Goal: Task Accomplishment & Management: Manage account settings

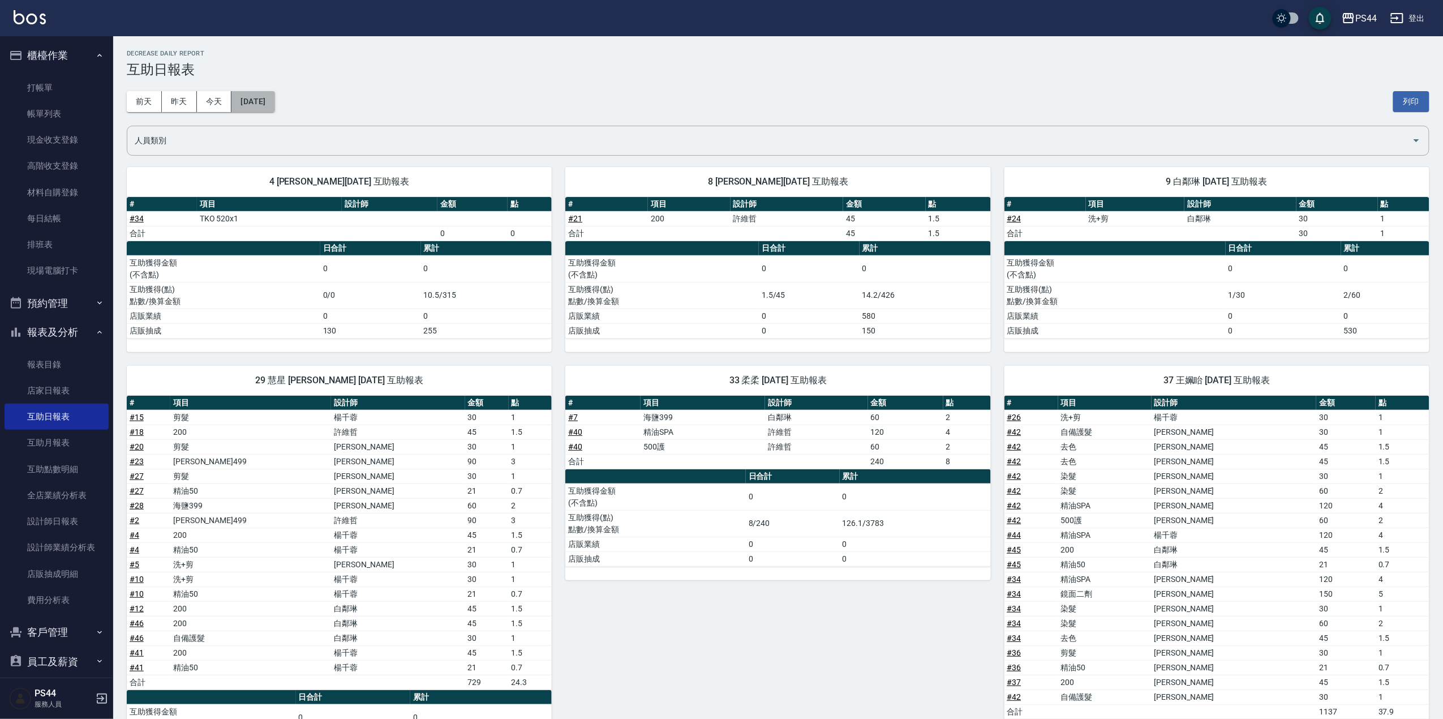
click at [268, 91] on button "[DATE]" at bounding box center [252, 101] width 43 height 21
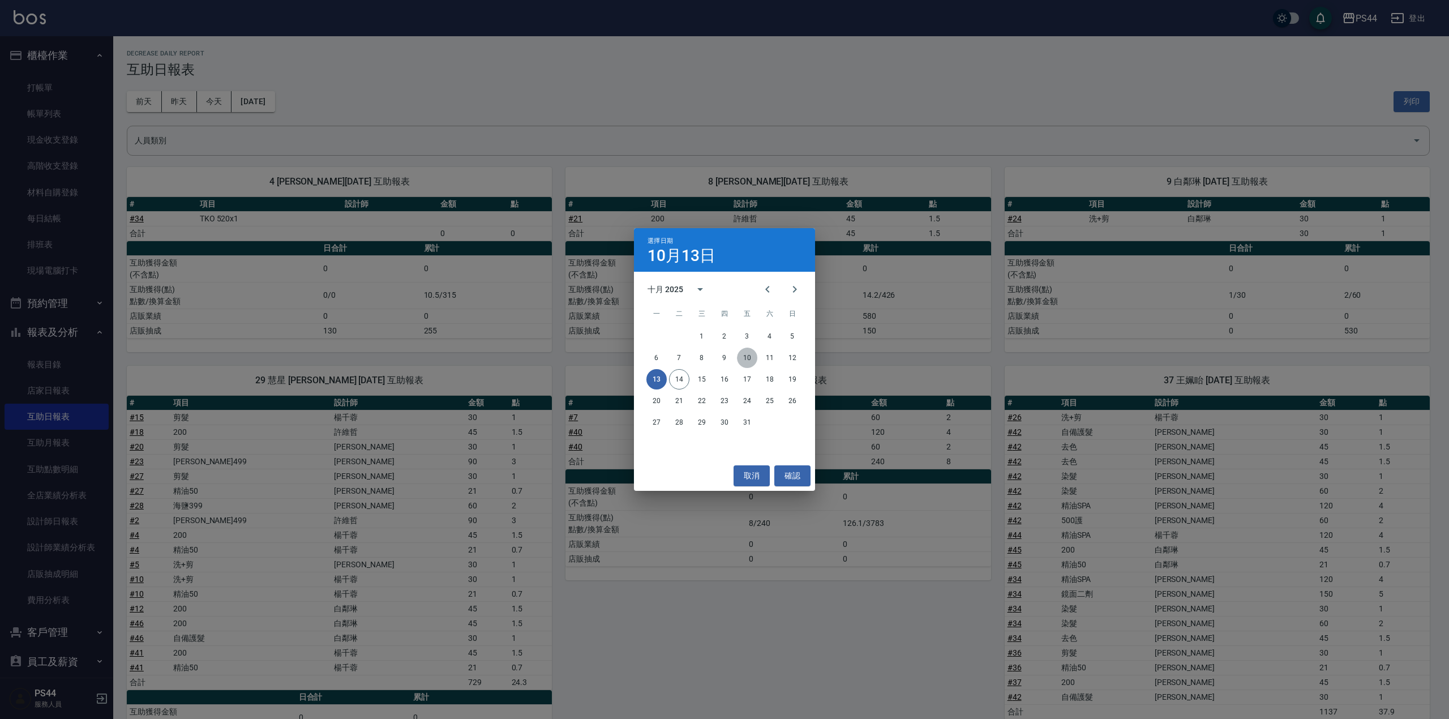
click at [748, 357] on button "10" at bounding box center [747, 357] width 20 height 20
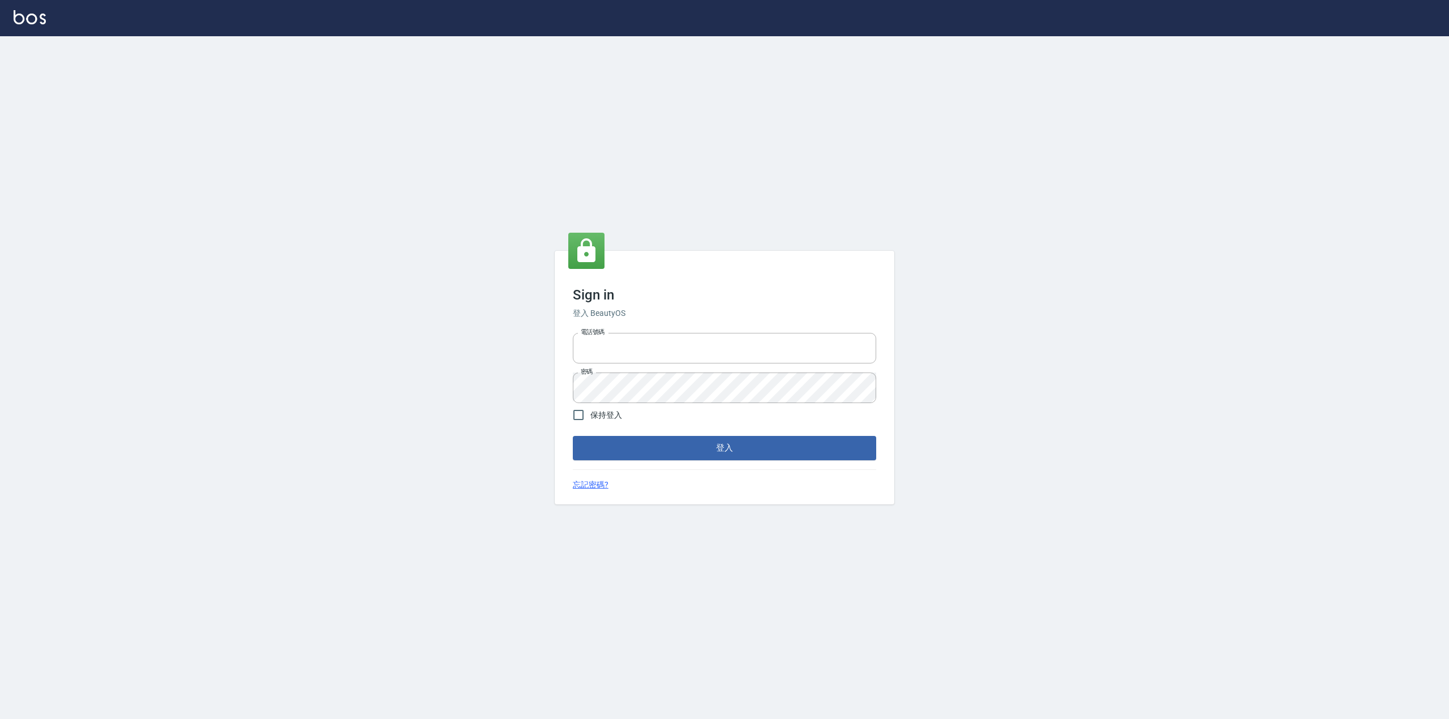
type input "0425683197"
click at [791, 460] on div "Sign in 登入 BeautyOS 電話號碼 0425683197 電話號碼 密碼 密碼 保持登入 登入 忘記密碼?" at bounding box center [725, 377] width 340 height 253
click at [790, 458] on button "登入" at bounding box center [724, 448] width 303 height 24
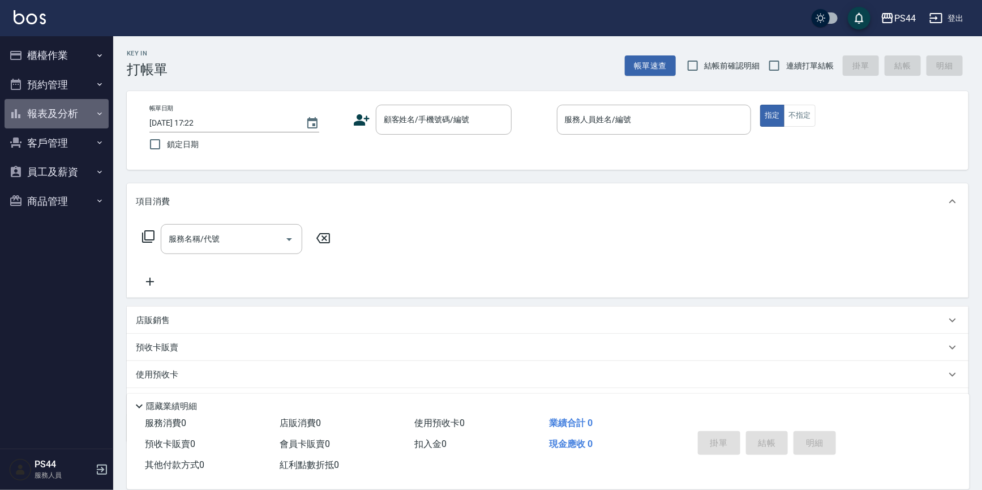
drag, startPoint x: 223, startPoint y: 8, endPoint x: 28, endPoint y: 120, distance: 224.6
click at [28, 120] on button "報表及分析" at bounding box center [57, 113] width 104 height 29
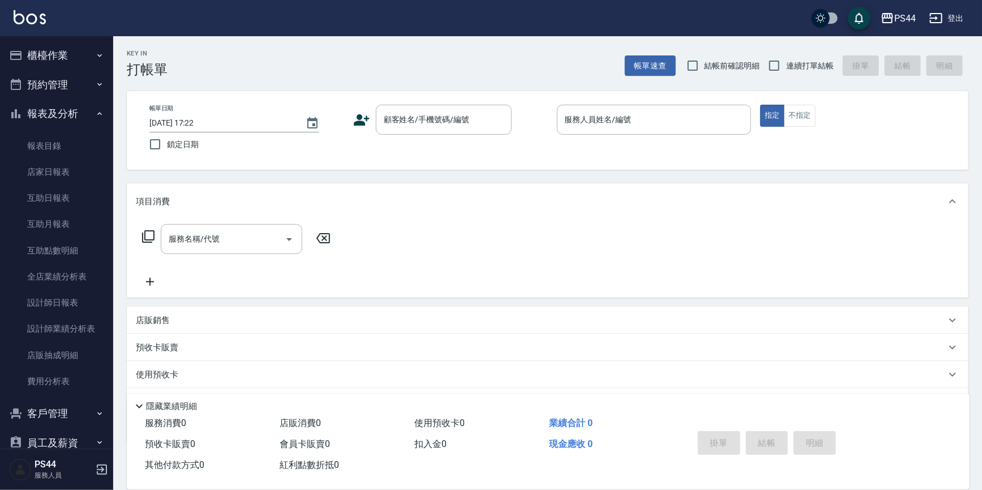
click at [74, 61] on button "櫃檯作業" at bounding box center [57, 55] width 104 height 29
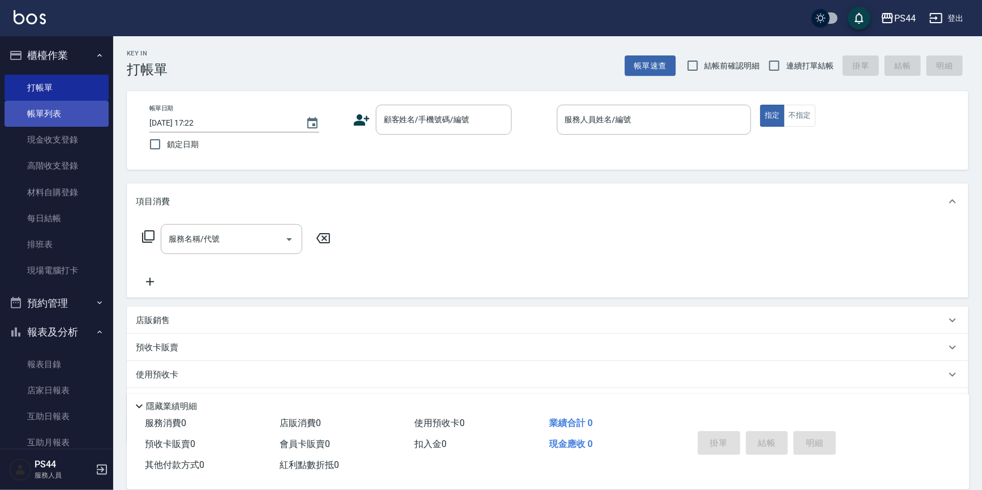
click at [76, 113] on link "帳單列表" at bounding box center [57, 114] width 104 height 26
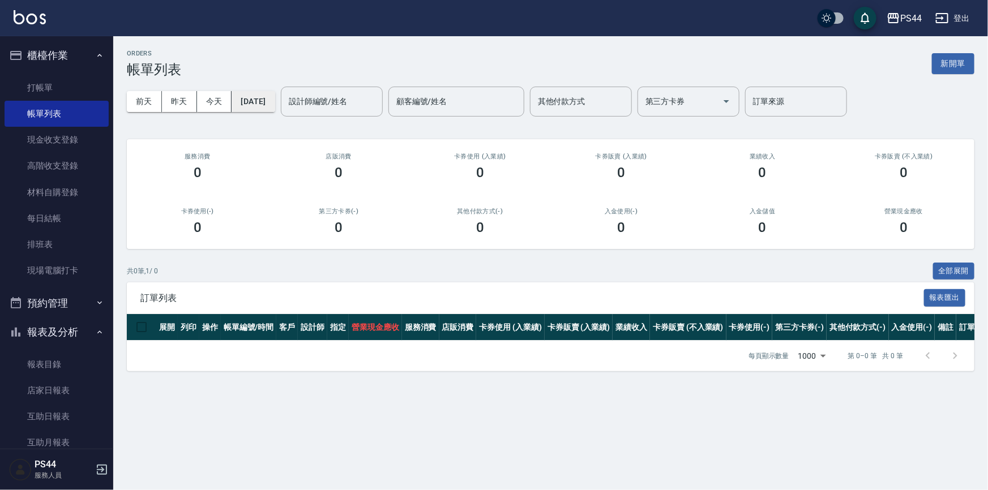
click at [272, 104] on button "[DATE]" at bounding box center [252, 101] width 43 height 21
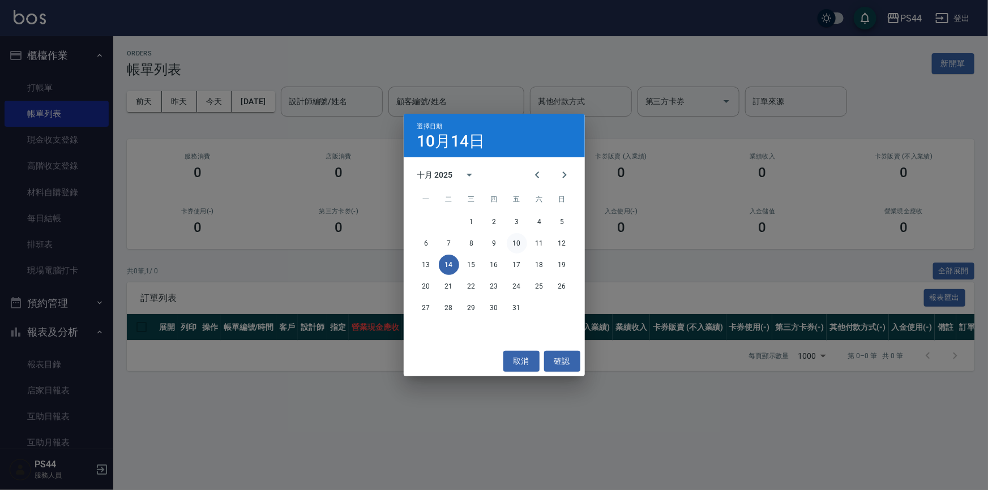
click at [514, 245] on button "10" at bounding box center [516, 243] width 20 height 20
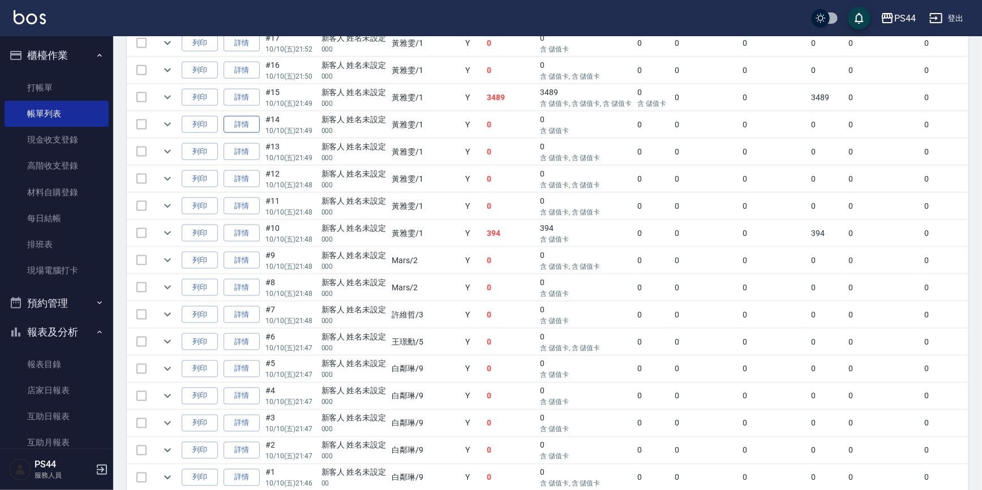
scroll to position [2827, 0]
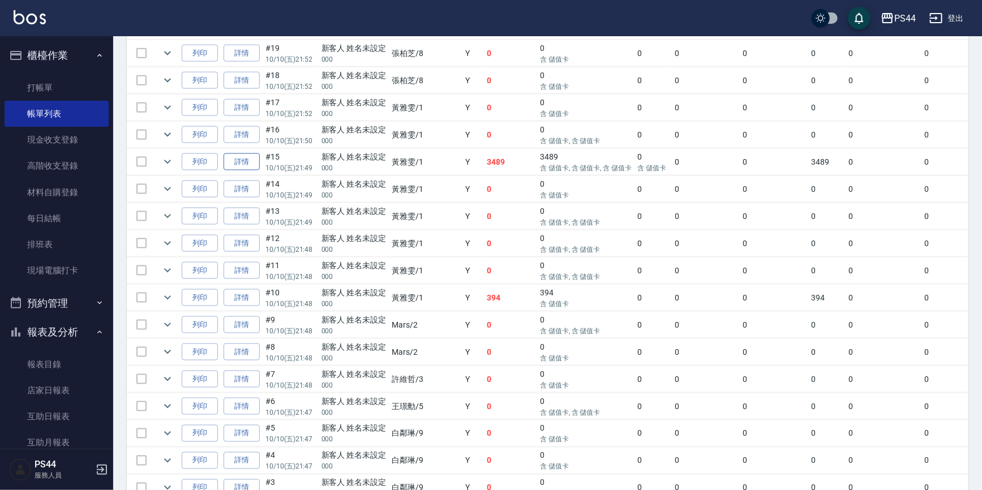
click at [243, 153] on link "詳情" at bounding box center [242, 162] width 36 height 18
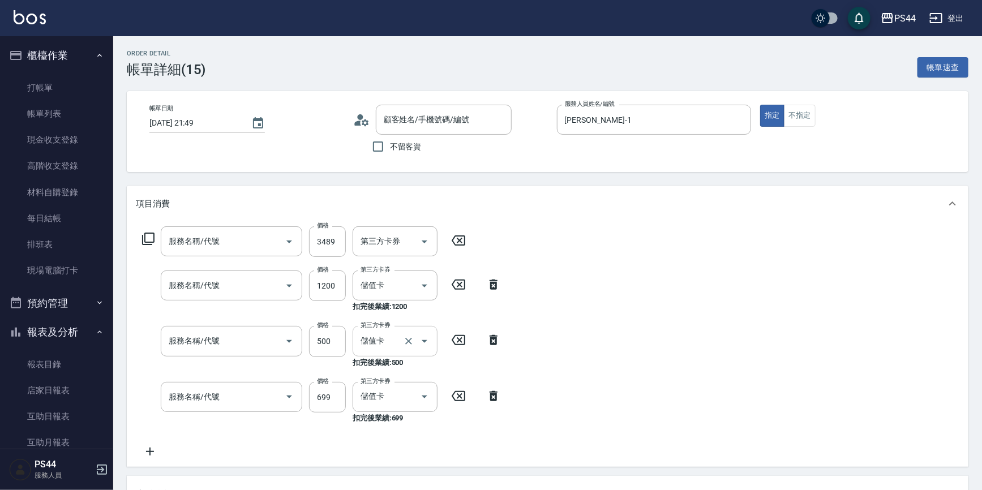
type input "2025/10/10 21:49"
type input "黃雅雯-1"
type input "角蛋白/嗎啡"
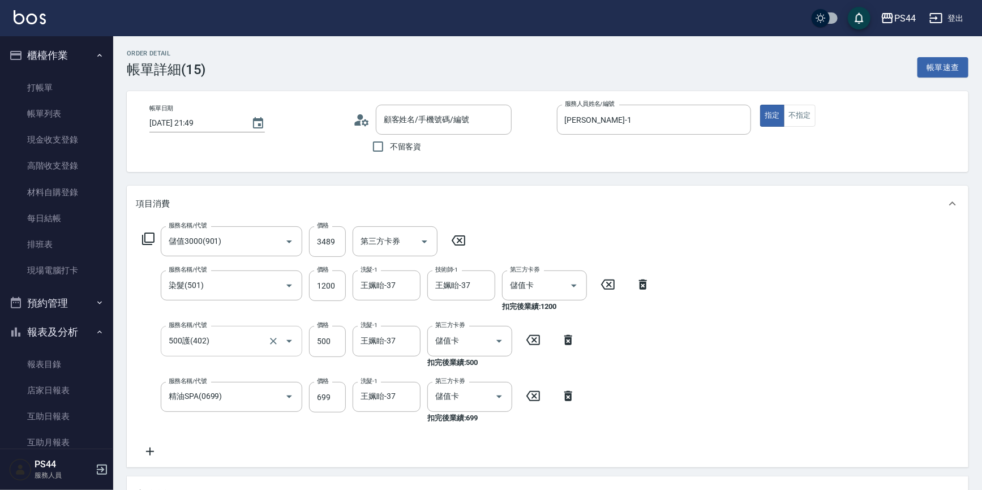
type input "儲值3000(901)"
type input "染髮(501)"
type input "500護(402)"
type input "精油SPA(0699)"
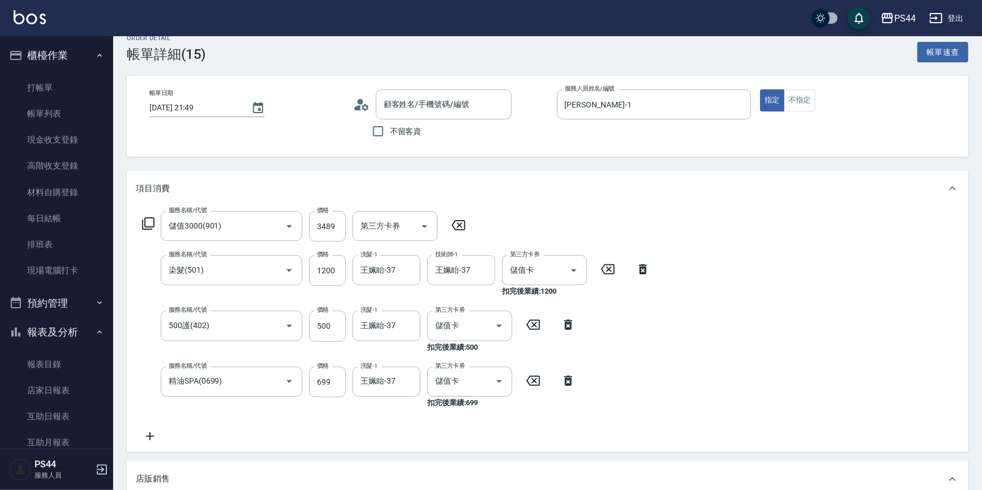
type input "新客人 姓名未設定/000/null"
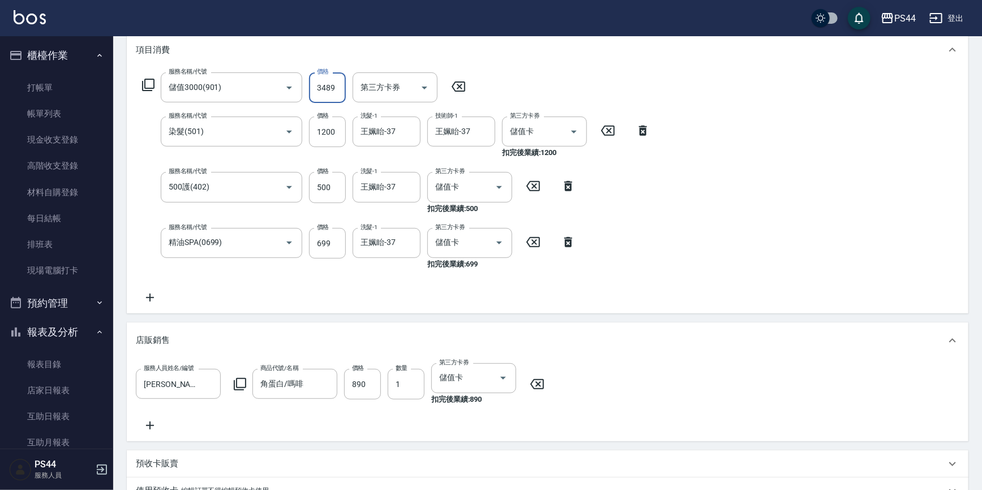
click at [321, 91] on input "3489" at bounding box center [327, 87] width 37 height 31
type input "4489"
click at [937, 144] on div "服務名稱/代號 儲值3000(901) 服務名稱/代號 價格 4489 價格 第三方卡券 第三方卡券 服務名稱/代號 染髮(501) 服務名稱/代號 價格 1…" at bounding box center [547, 191] width 841 height 246
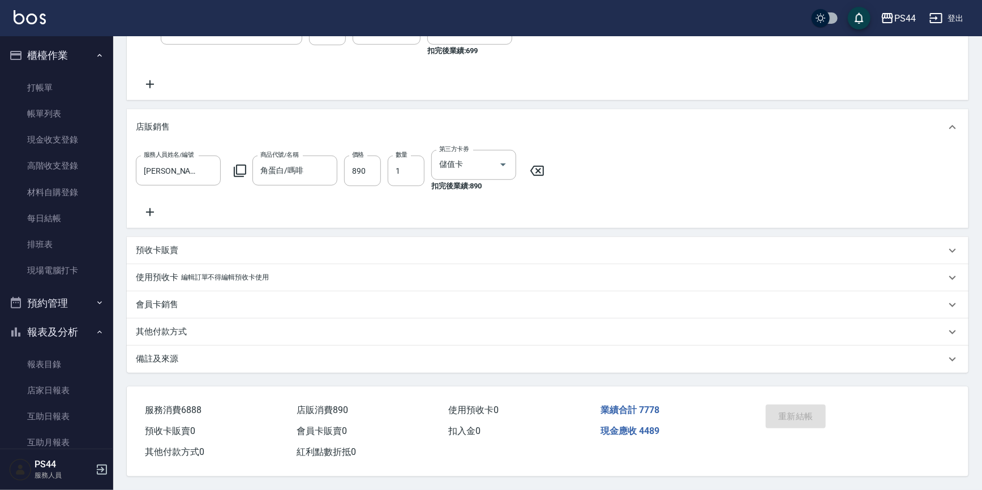
scroll to position [377, 0]
click at [649, 150] on div "服務人員姓名/編號 黃雅雯-1 服務人員姓名/編號 商品代號/名稱 角蛋白/嗎啡 商品代號/名稱 價格 890 價格 數量 1 數量 第三方卡券 儲值卡 第三…" at bounding box center [547, 184] width 823 height 69
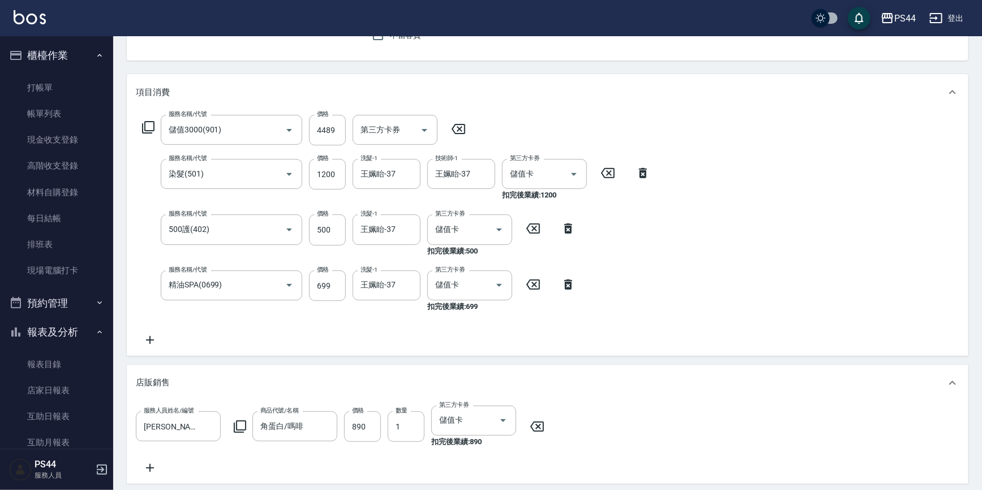
scroll to position [205, 0]
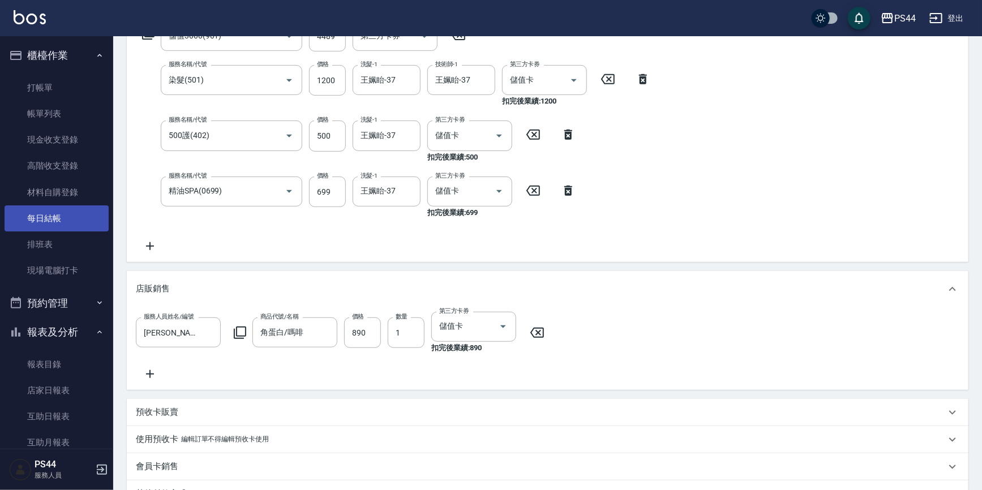
click at [49, 212] on link "每日結帳" at bounding box center [57, 218] width 104 height 26
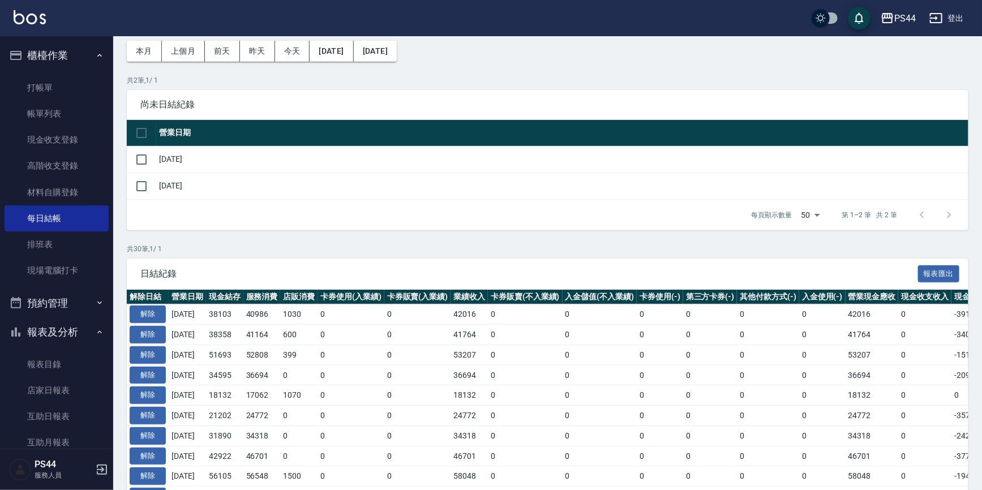
scroll to position [205, 0]
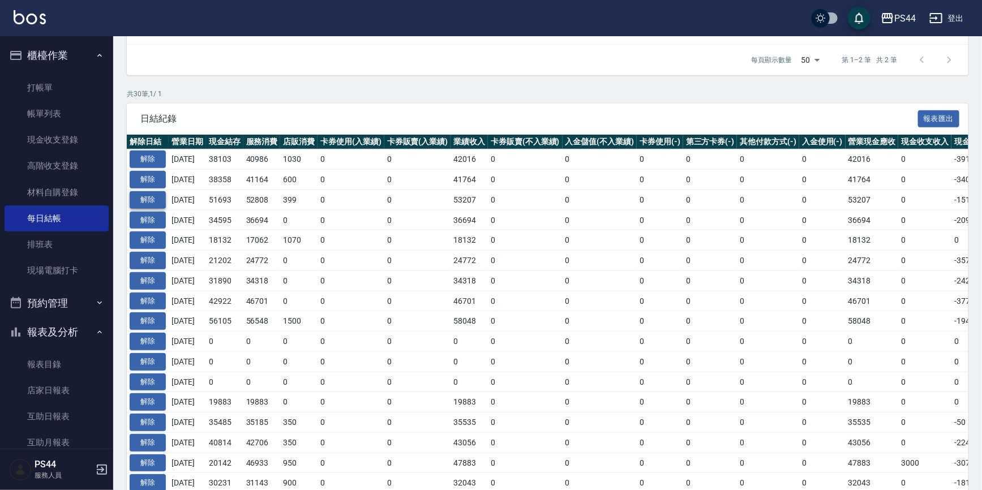
click at [159, 200] on button "解除" at bounding box center [148, 200] width 36 height 18
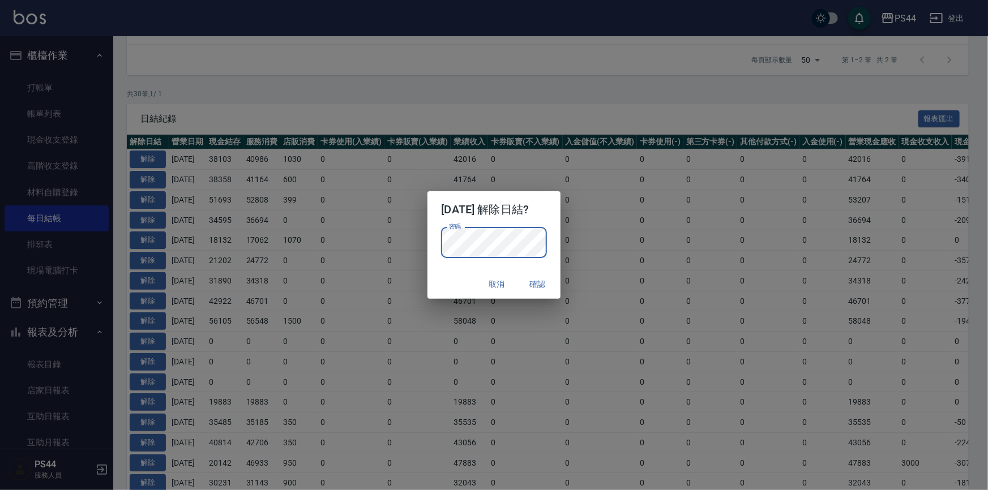
click at [549, 288] on button "確認" at bounding box center [538, 284] width 36 height 21
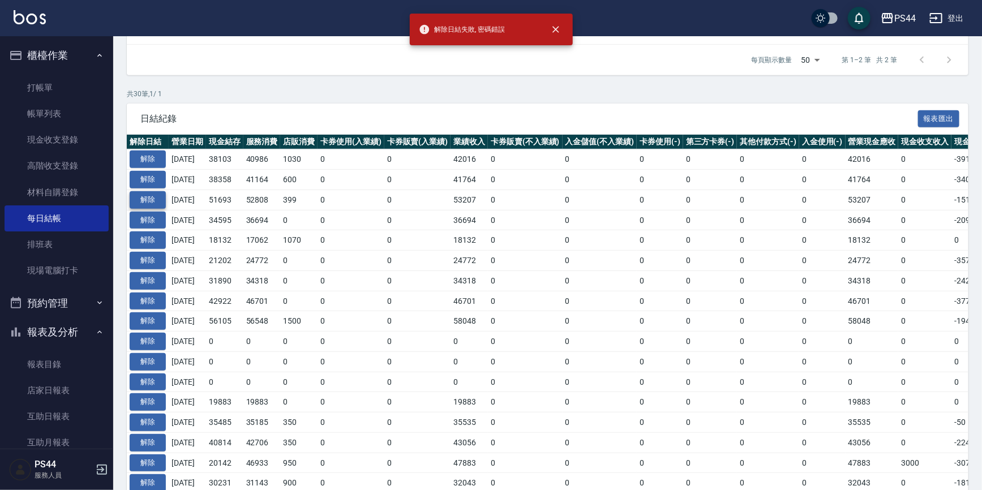
click at [159, 197] on button "解除" at bounding box center [148, 200] width 36 height 18
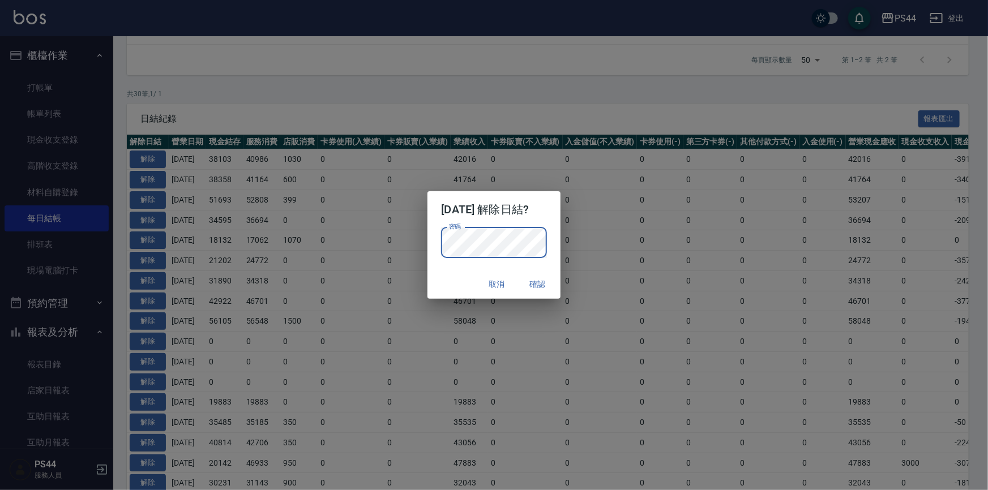
click at [415, 248] on div "2025/10/10 解除日結? 密碼 密碼 取消 確認" at bounding box center [494, 245] width 988 height 490
click at [458, 269] on div "取消 確認" at bounding box center [493, 284] width 132 height 30
click at [536, 282] on button "確認" at bounding box center [538, 284] width 36 height 21
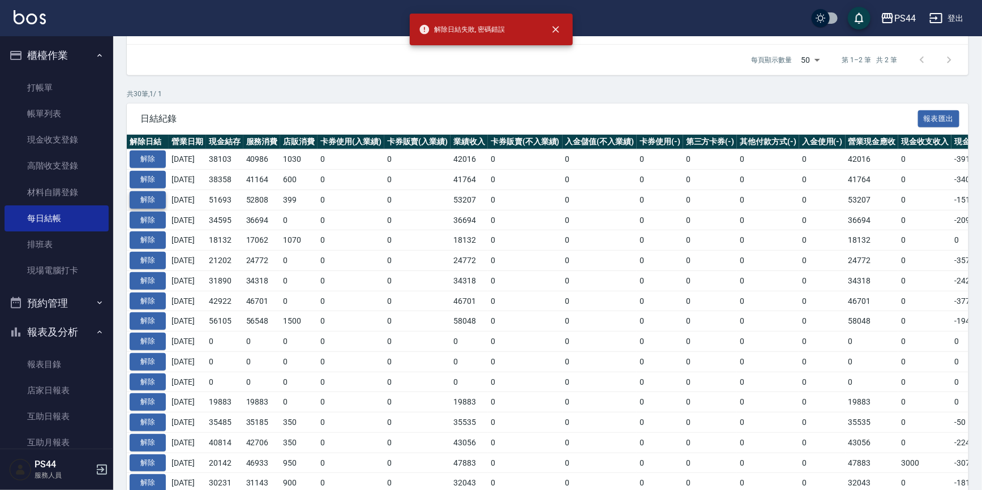
click at [154, 198] on button "解除" at bounding box center [148, 200] width 36 height 18
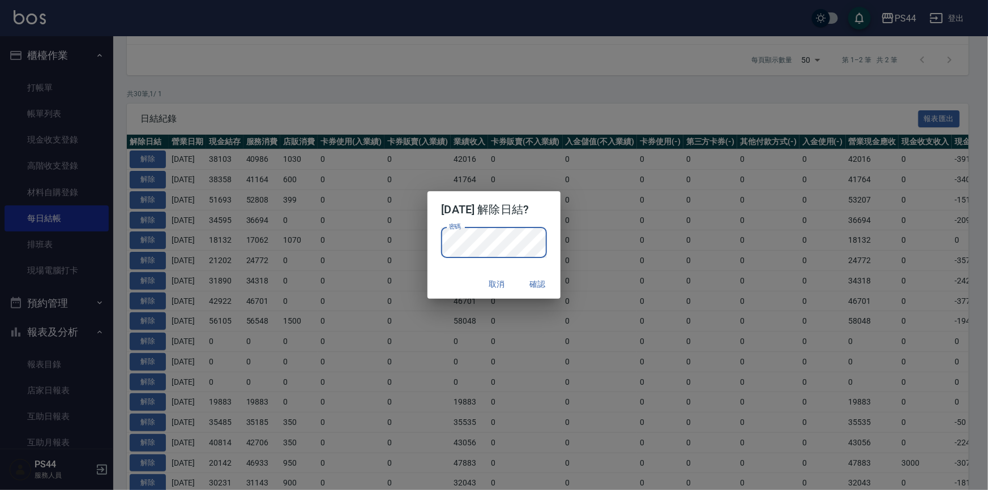
click at [460, 287] on div "取消 確認" at bounding box center [493, 284] width 132 height 30
click at [539, 280] on button "確認" at bounding box center [538, 284] width 36 height 21
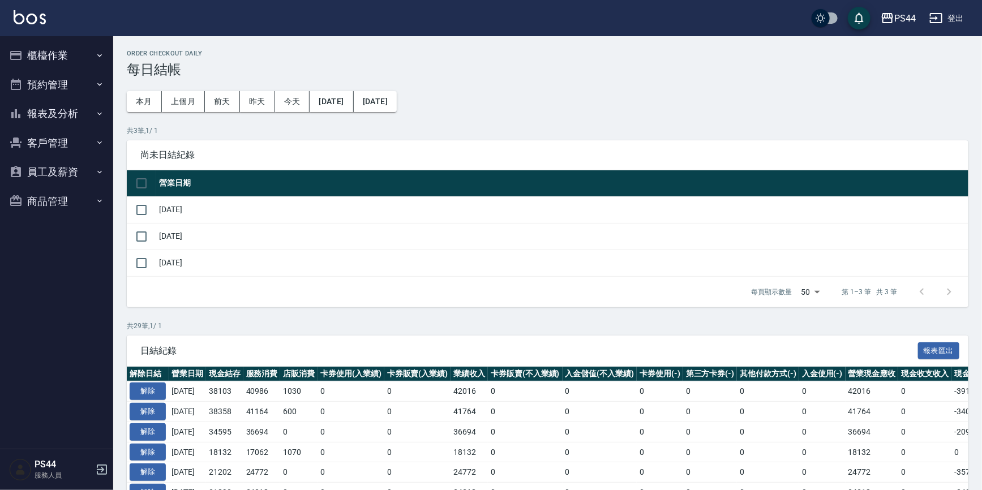
click at [67, 113] on button "報表及分析" at bounding box center [57, 113] width 104 height 29
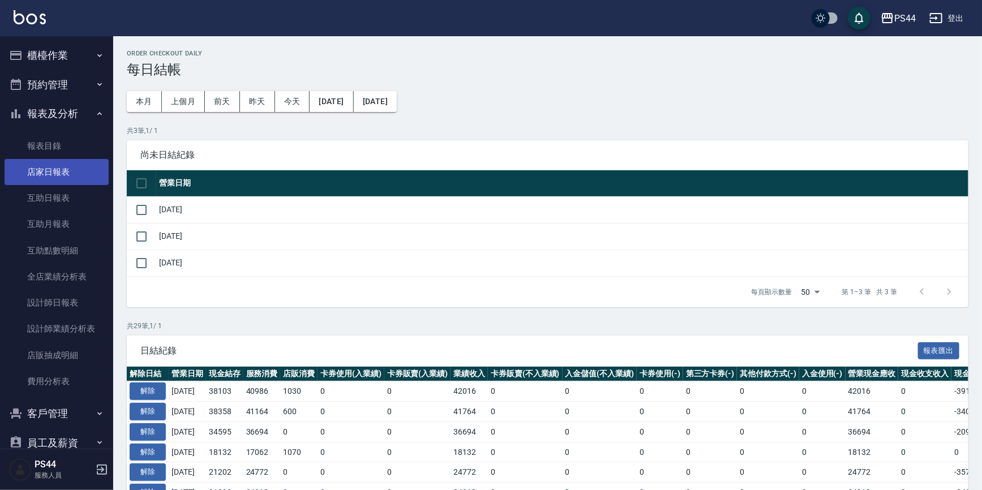
click at [80, 170] on link "店家日報表" at bounding box center [57, 172] width 104 height 26
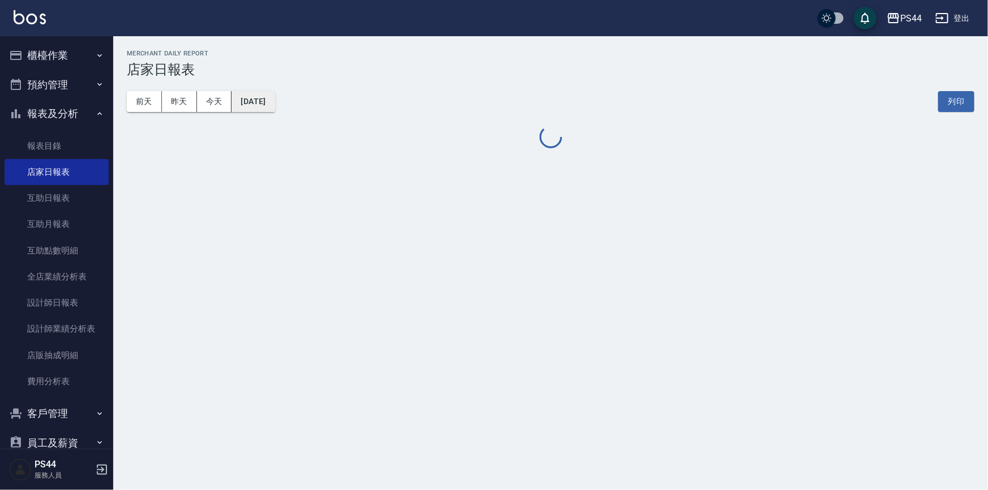
click at [267, 104] on button "[DATE]" at bounding box center [252, 101] width 43 height 21
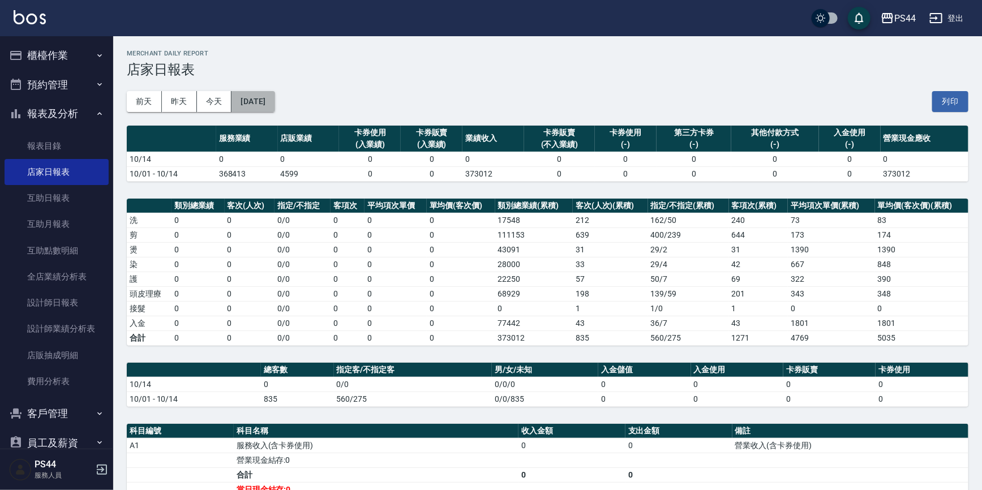
click at [248, 95] on button "[DATE]" at bounding box center [252, 101] width 43 height 21
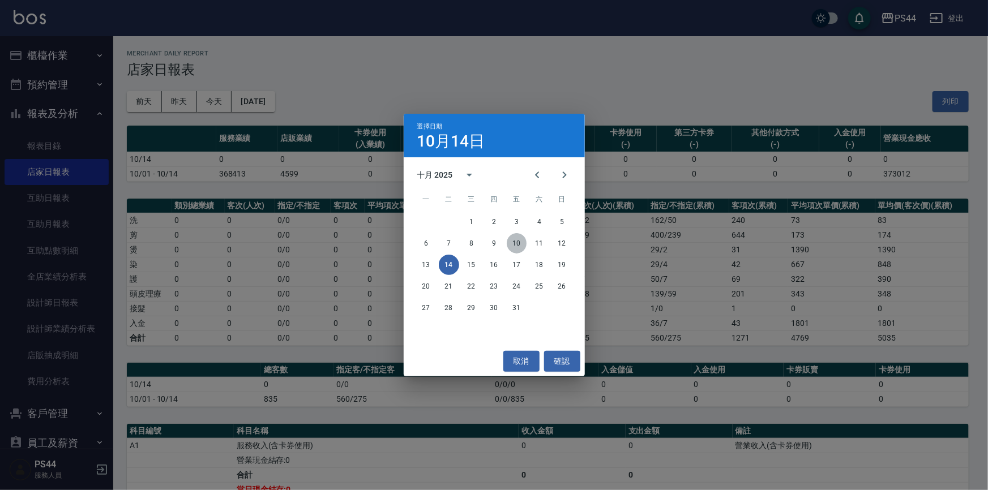
click at [517, 243] on button "10" at bounding box center [516, 243] width 20 height 20
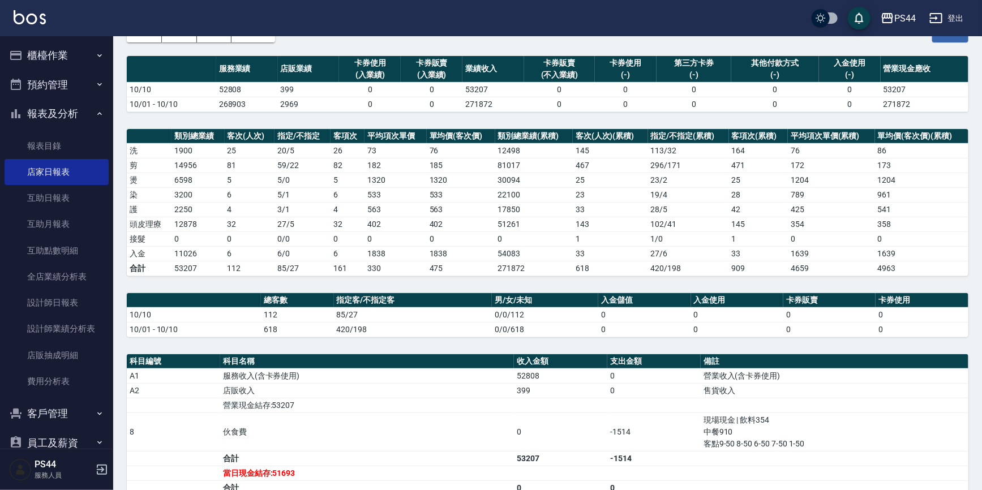
scroll to position [51, 0]
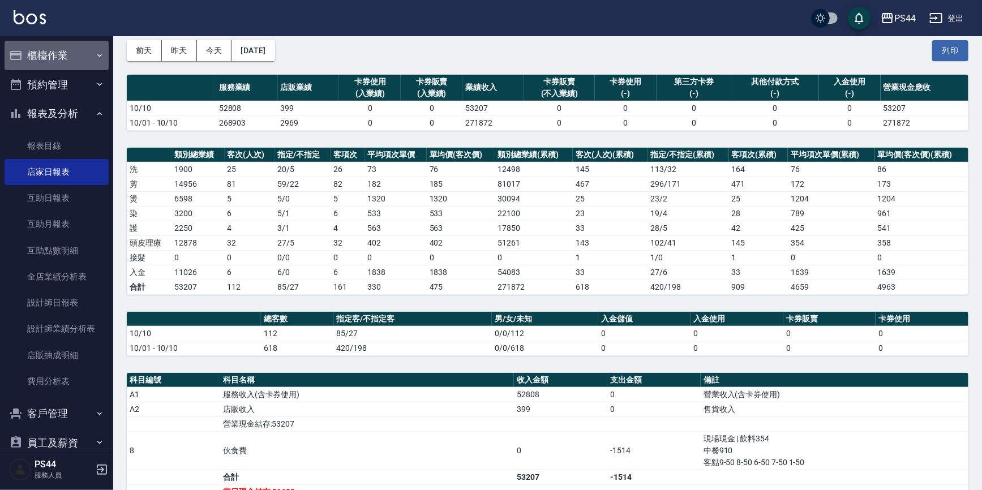
click at [57, 53] on button "櫃檯作業" at bounding box center [57, 55] width 104 height 29
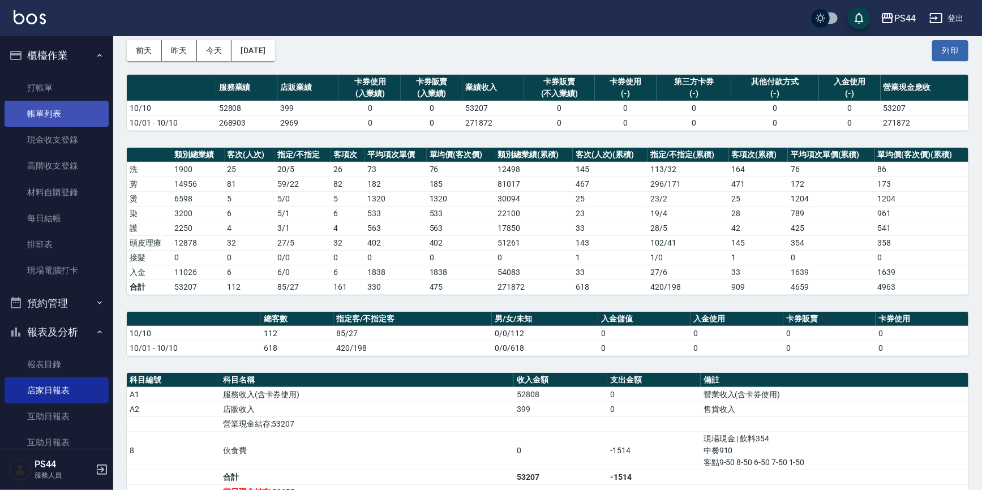
click at [100, 108] on link "帳單列表" at bounding box center [57, 114] width 104 height 26
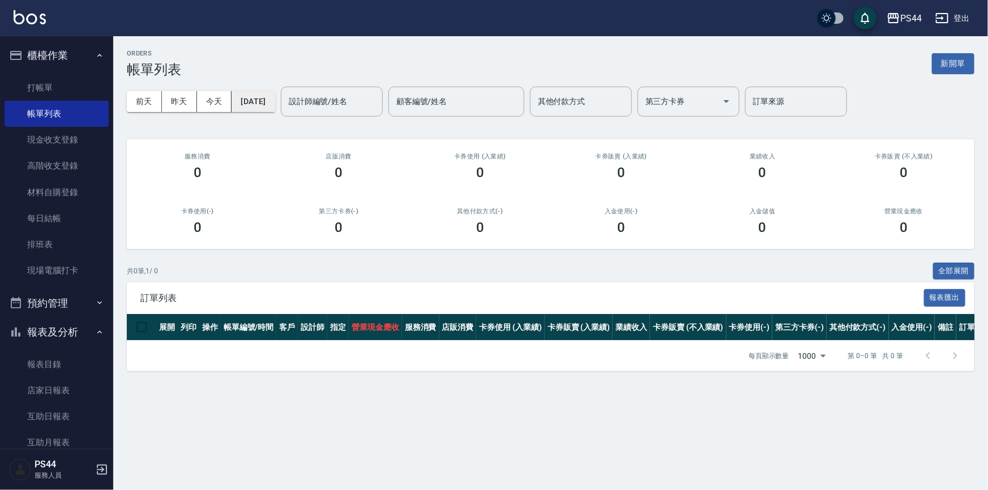
click at [252, 96] on button "[DATE]" at bounding box center [252, 101] width 43 height 21
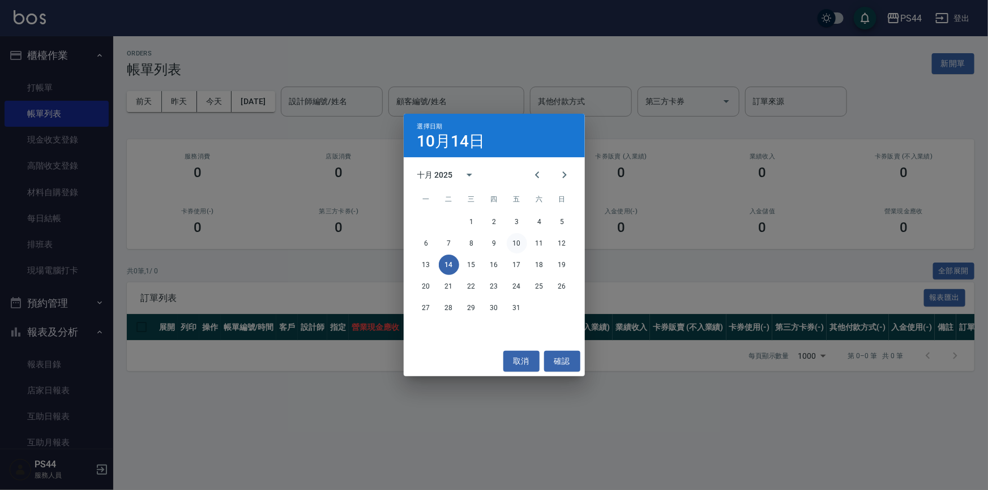
click at [523, 242] on button "10" at bounding box center [516, 243] width 20 height 20
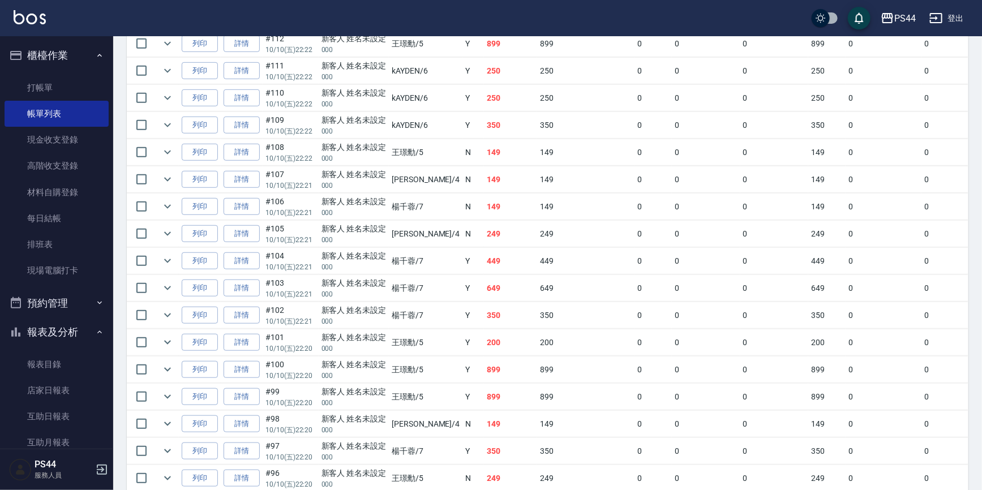
scroll to position [308, 0]
click at [239, 96] on link "詳情" at bounding box center [242, 100] width 36 height 18
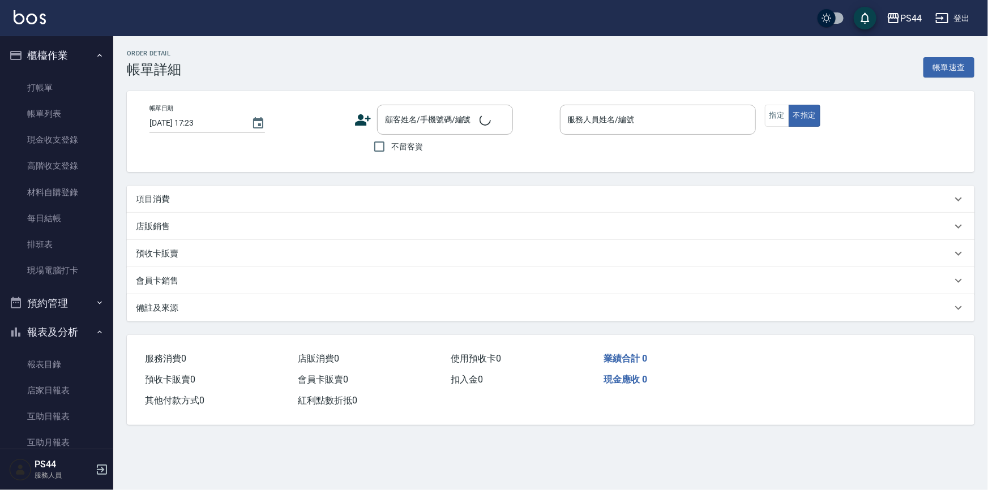
type input "2025/10/10 22:22"
type input "kAYDEN-6"
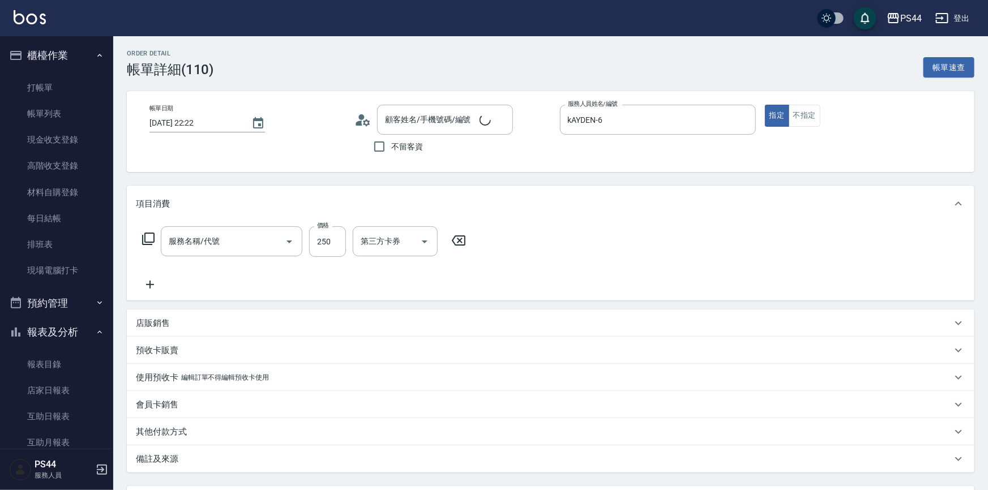
type input "剪髮(303)"
type input "新客人 姓名未設定/000/null"
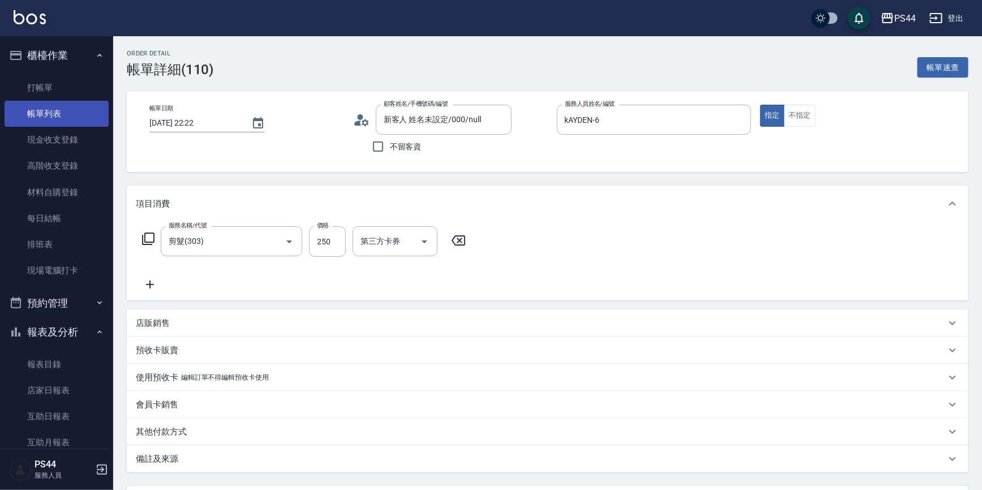
click at [75, 118] on link "帳單列表" at bounding box center [57, 114] width 104 height 26
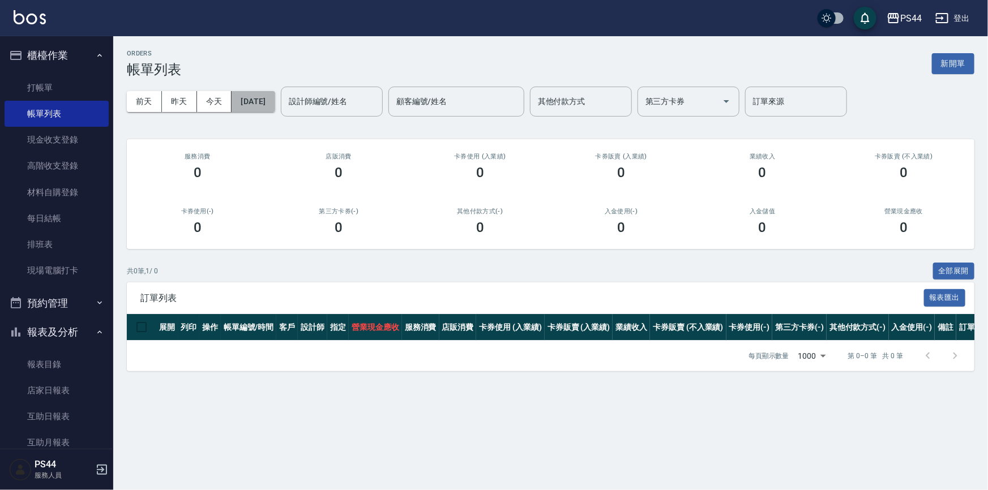
click at [260, 102] on button "[DATE]" at bounding box center [252, 101] width 43 height 21
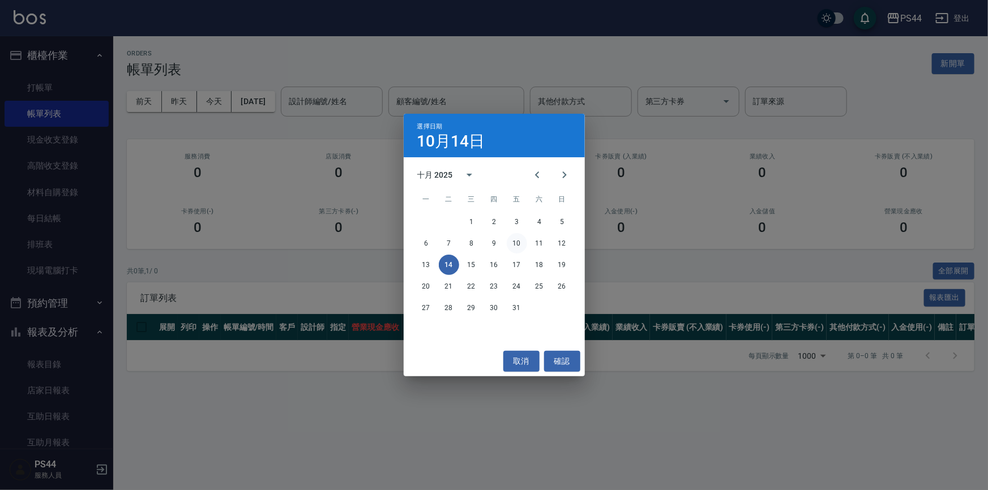
click at [521, 243] on button "10" at bounding box center [516, 243] width 20 height 20
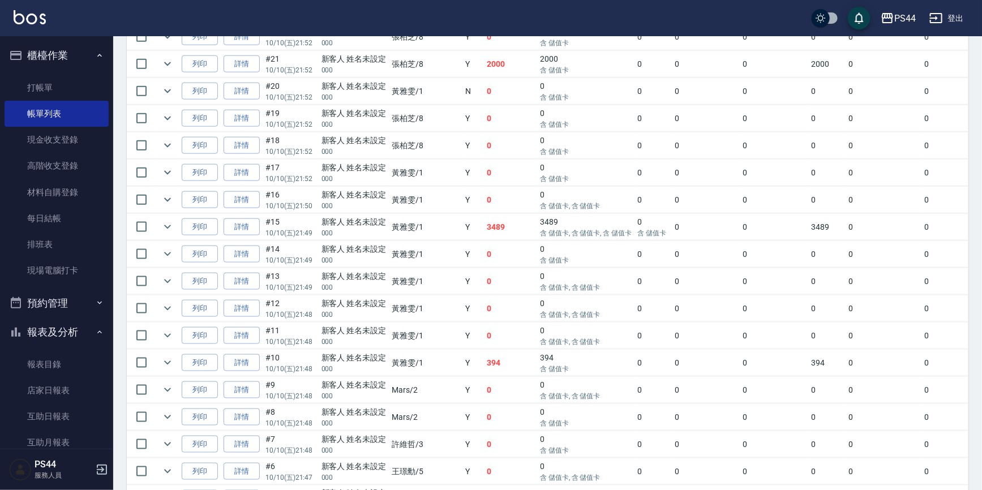
scroll to position [2724, 0]
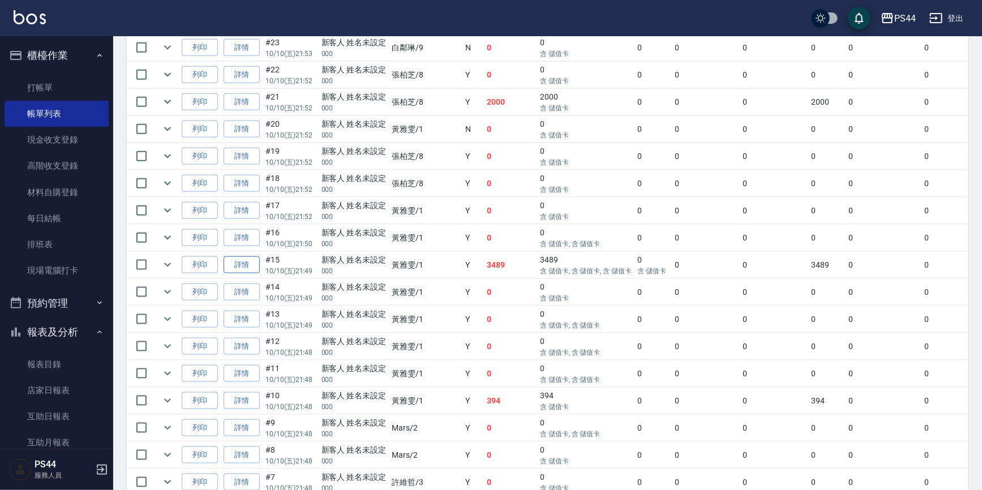
click at [248, 256] on link "詳情" at bounding box center [242, 265] width 36 height 18
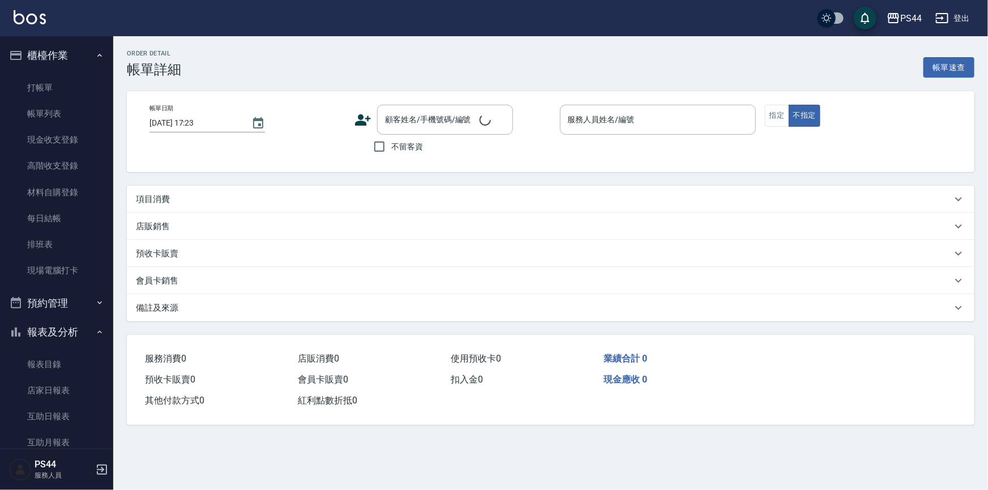
type input "2025/10/10 21:49"
type input "黃雅雯-1"
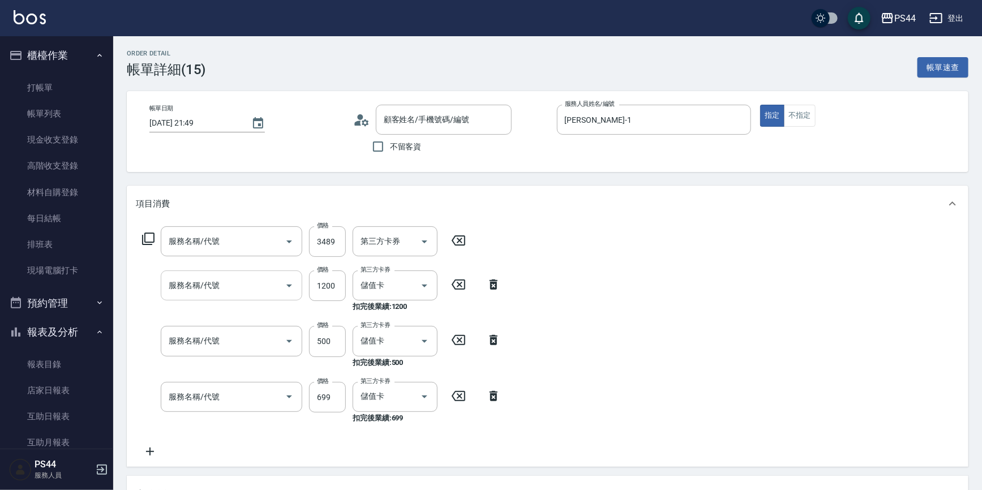
type input "新客人 姓名未設定/000/null"
type input "儲值3000(901)"
type input "染髮(501)"
type input "500護(402)"
type input "精油SPA(0699)"
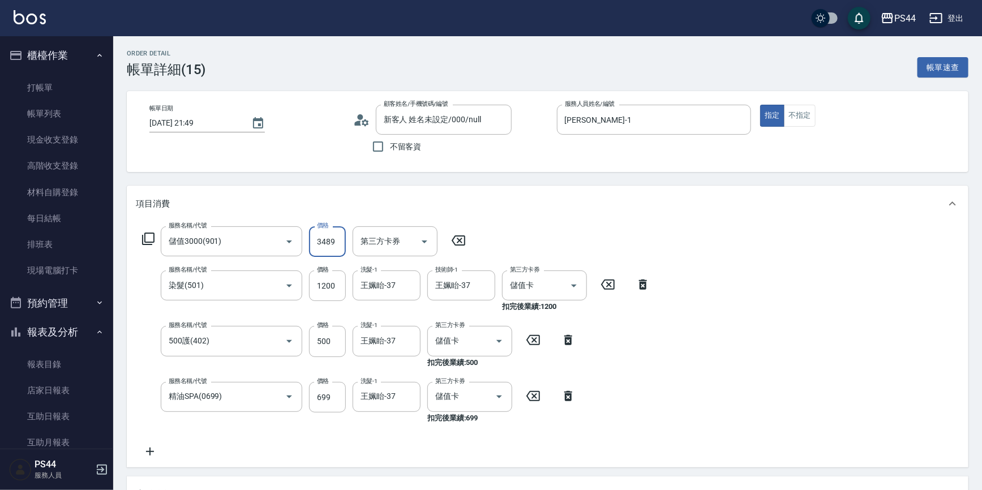
click at [332, 246] on input "3489" at bounding box center [327, 241] width 37 height 31
type input "4489"
click at [673, 294] on div "服務名稱/代號 儲值3000(901) 服務名稱/代號 價格 4489 價格 第三方卡券 第三方卡券 服務名稱/代號 染髮(501) 服務名稱/代號 價格 1…" at bounding box center [547, 345] width 841 height 246
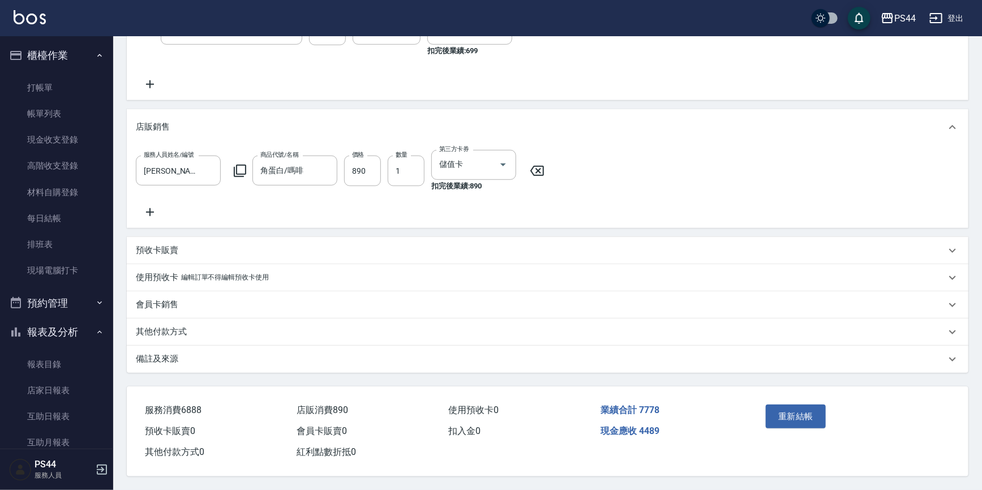
scroll to position [377, 0]
drag, startPoint x: 787, startPoint y: 412, endPoint x: 783, endPoint y: 404, distance: 8.9
click at [787, 410] on button "重新結帳" at bounding box center [796, 417] width 60 height 24
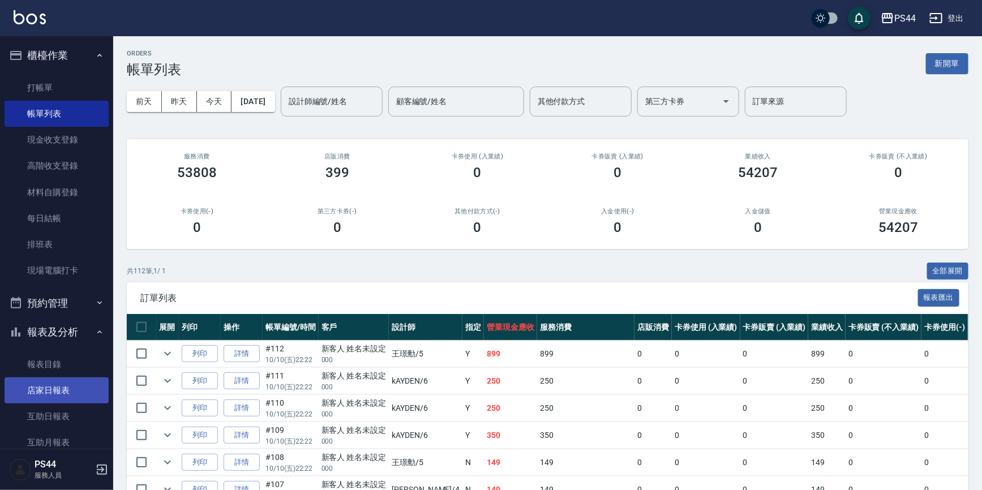
click at [71, 385] on link "店家日報表" at bounding box center [57, 390] width 104 height 26
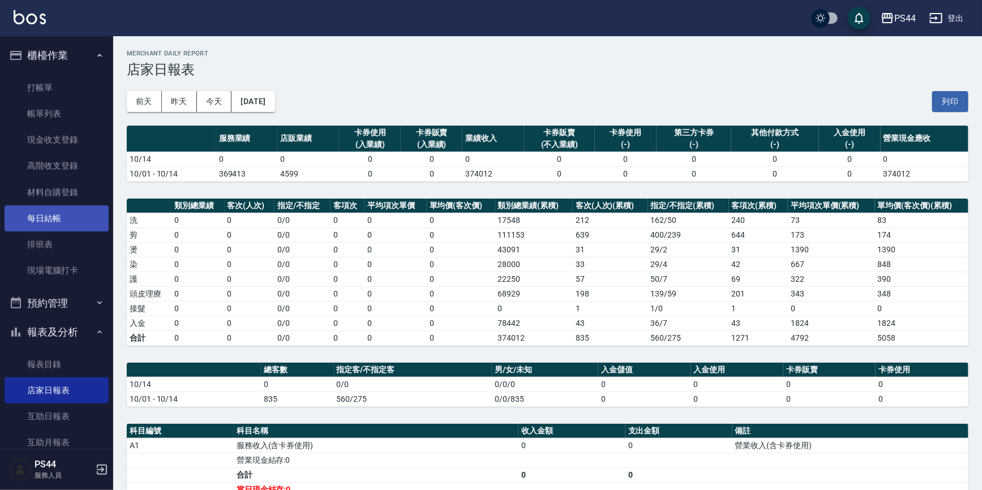
click at [57, 225] on link "每日結帳" at bounding box center [57, 218] width 104 height 26
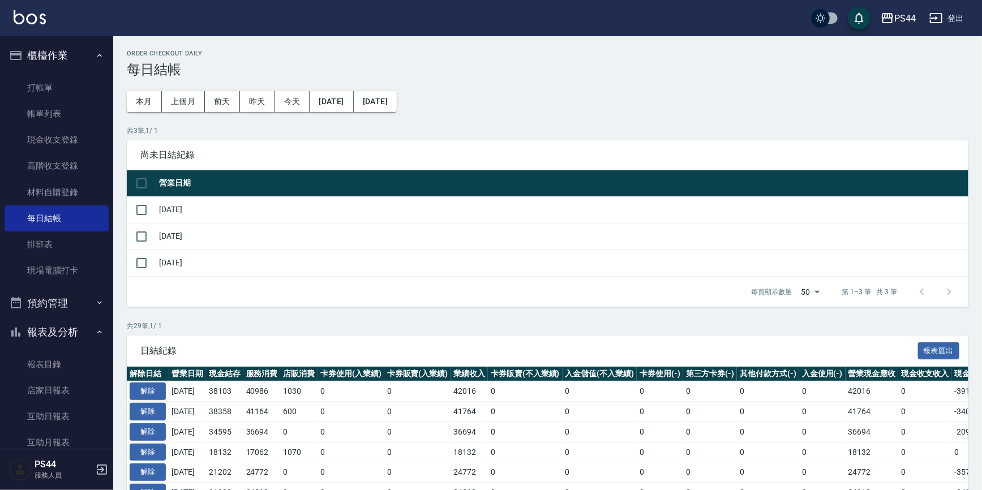
click at [128, 199] on td at bounding box center [141, 209] width 29 height 27
click at [133, 201] on input "checkbox" at bounding box center [142, 210] width 24 height 24
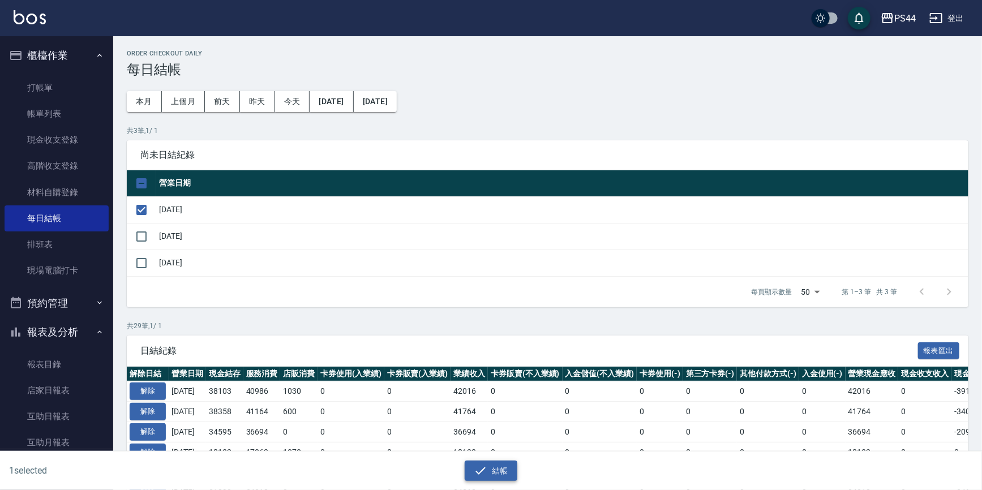
click at [487, 472] on icon "button" at bounding box center [481, 471] width 14 height 14
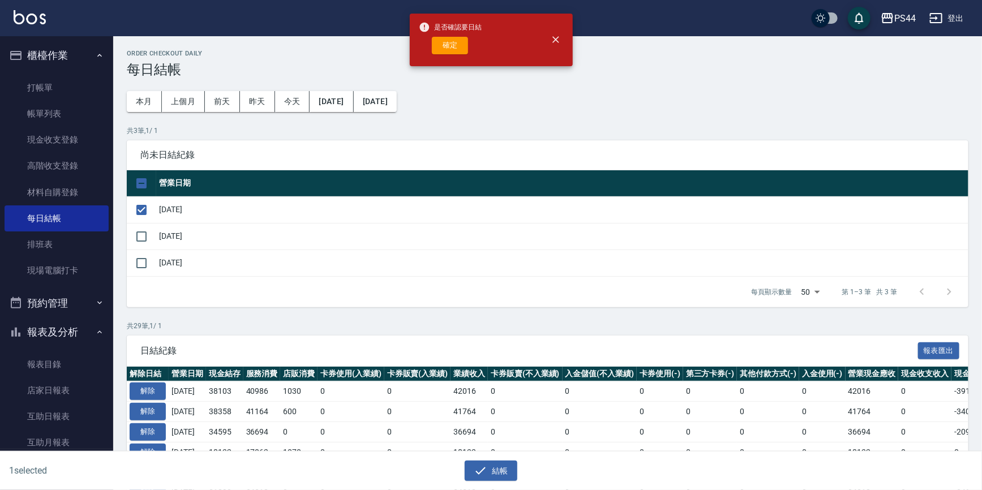
click at [432, 33] on div "是否確認要日結 確定" at bounding box center [450, 40] width 63 height 46
click at [440, 38] on button "確定" at bounding box center [450, 46] width 36 height 18
checkbox input "false"
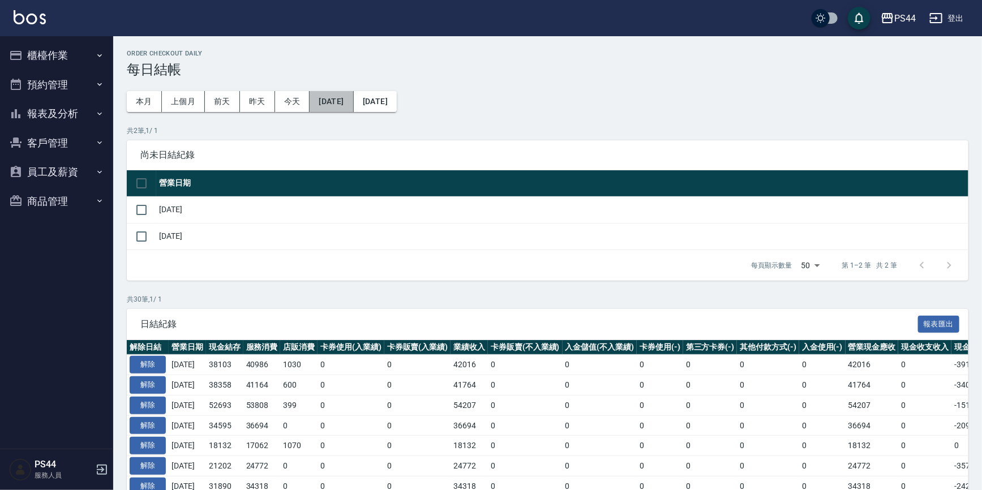
click at [353, 102] on button "[DATE]" at bounding box center [332, 101] width 44 height 21
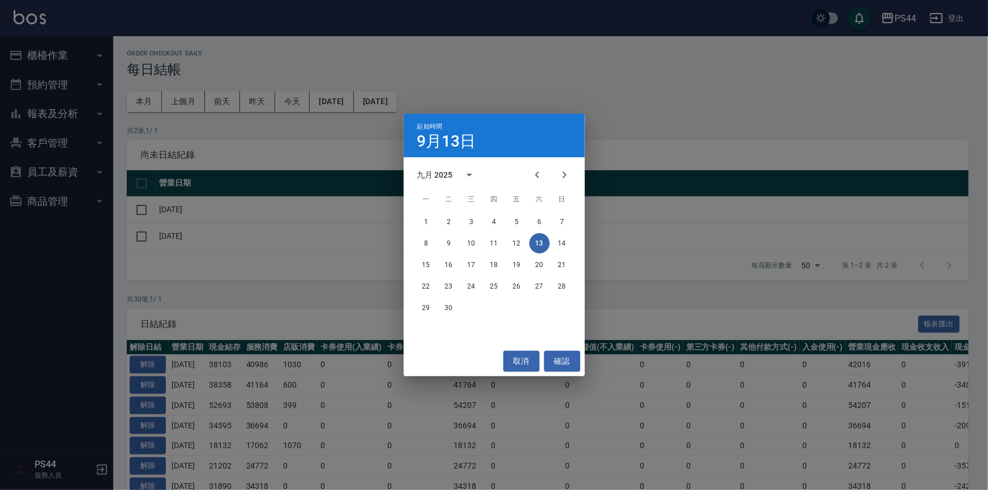
click at [463, 116] on div "起始時間 9月13日" at bounding box center [493, 136] width 181 height 44
click at [186, 93] on div "起始時間 9月13日 九月 2025 一 二 三 四 五 六 日 1 2 3 4 5 6 7 8 9 10 11 12 13 14 15 16 17 18 1…" at bounding box center [494, 245] width 988 height 490
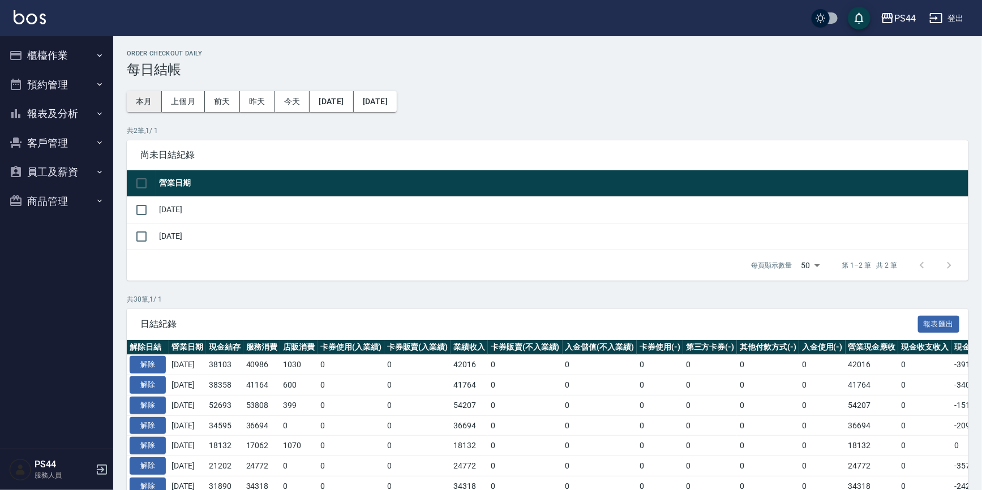
click at [141, 98] on button "本月" at bounding box center [144, 101] width 35 height 21
click at [330, 101] on button "[DATE]" at bounding box center [332, 101] width 44 height 21
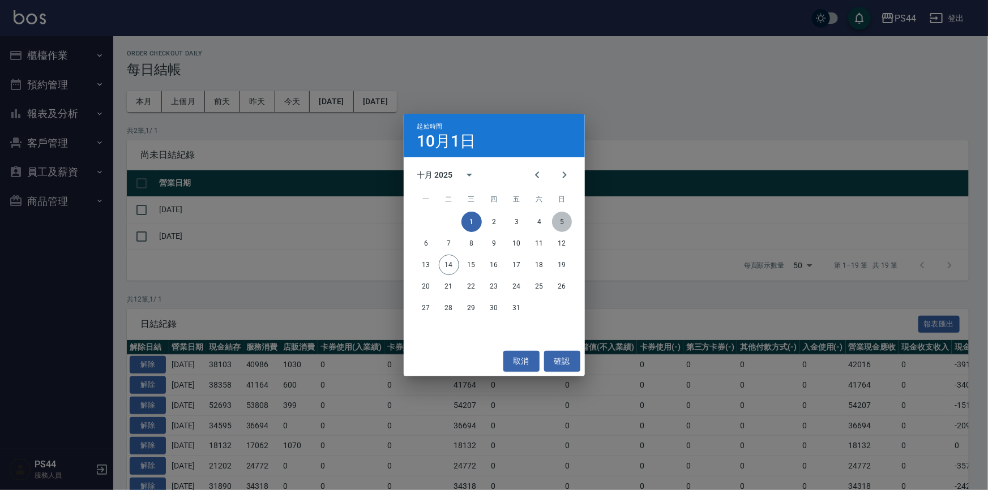
click at [556, 220] on button "5" at bounding box center [562, 222] width 20 height 20
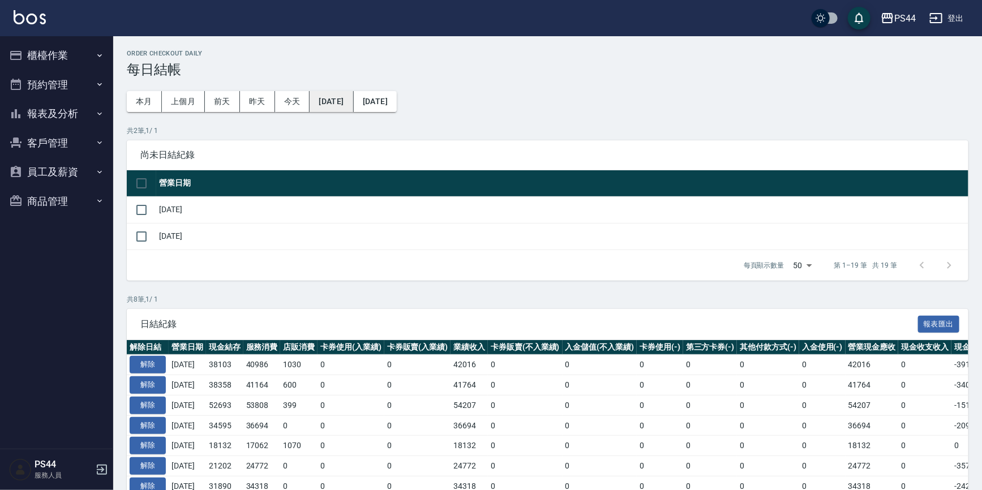
click at [351, 99] on button "[DATE]" at bounding box center [332, 101] width 44 height 21
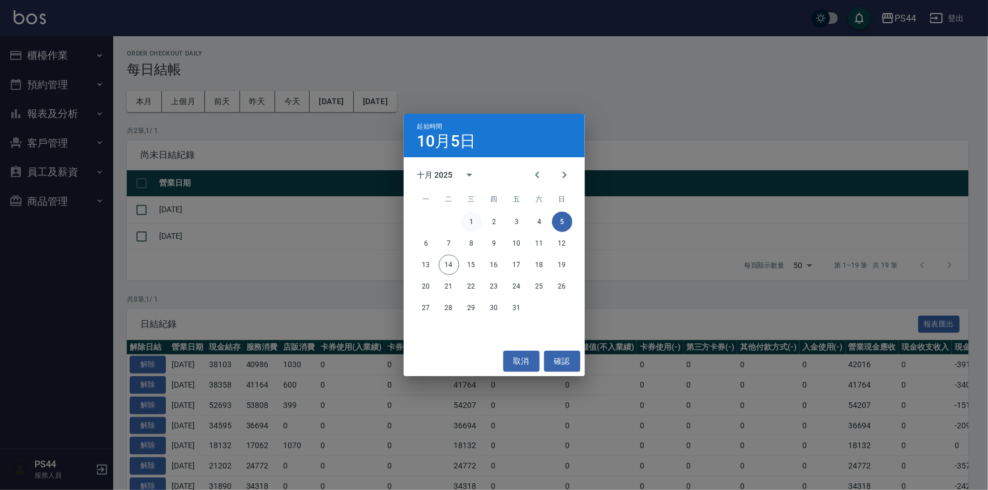
click at [469, 217] on button "1" at bounding box center [471, 222] width 20 height 20
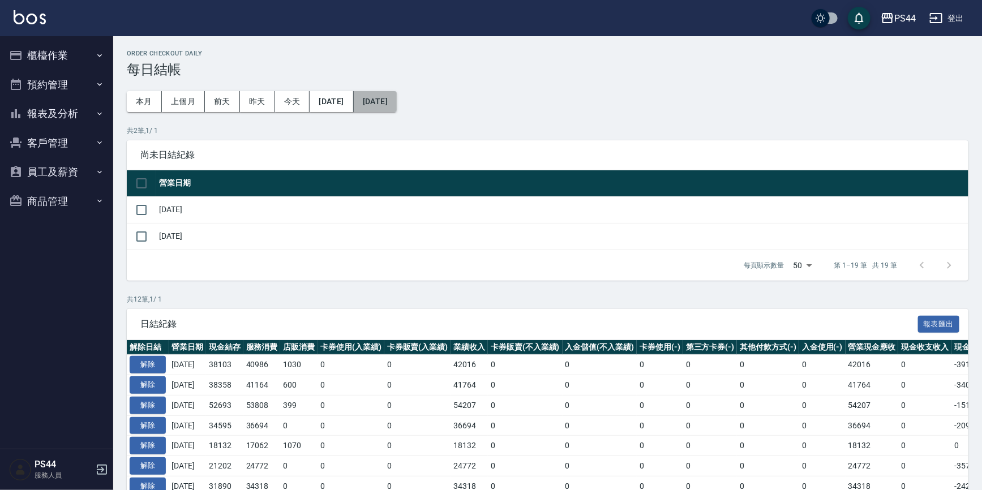
click at [397, 103] on button "[DATE]" at bounding box center [375, 101] width 43 height 21
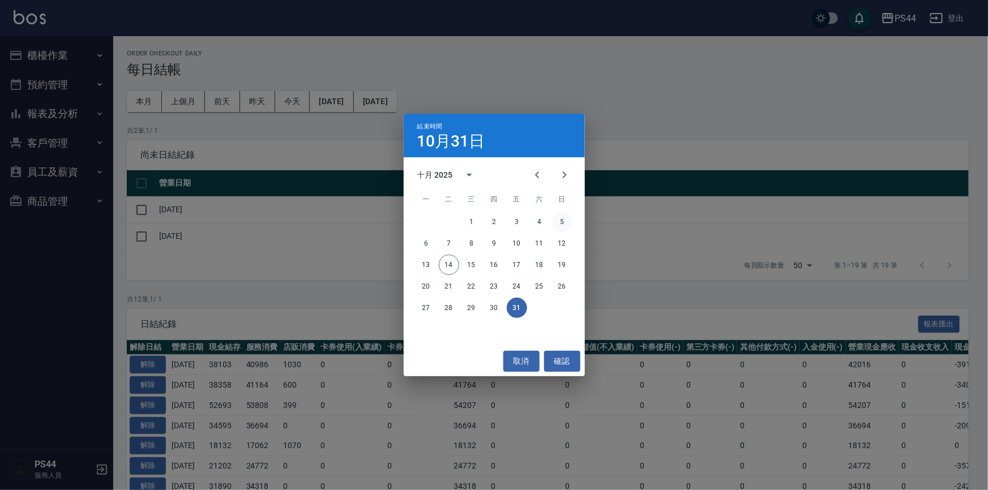
click at [561, 222] on button "5" at bounding box center [562, 222] width 20 height 20
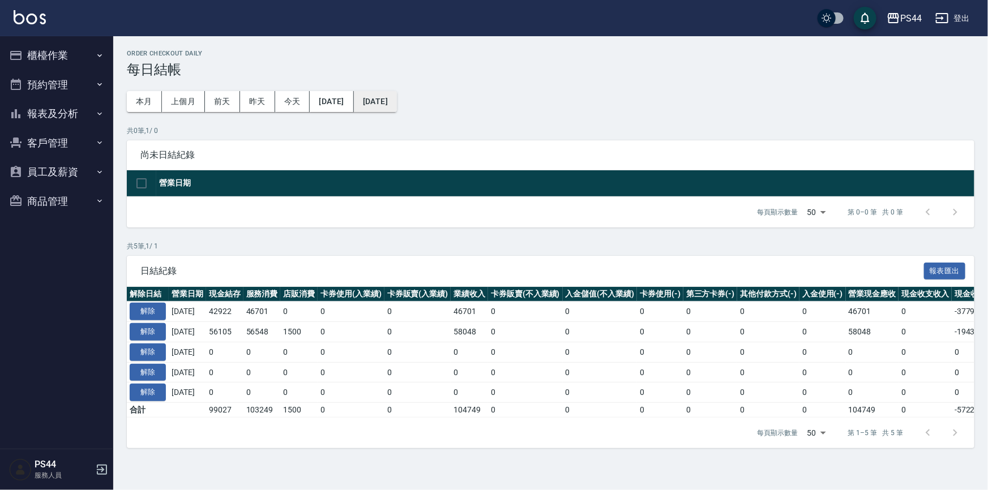
click at [397, 100] on button "[DATE]" at bounding box center [375, 101] width 43 height 21
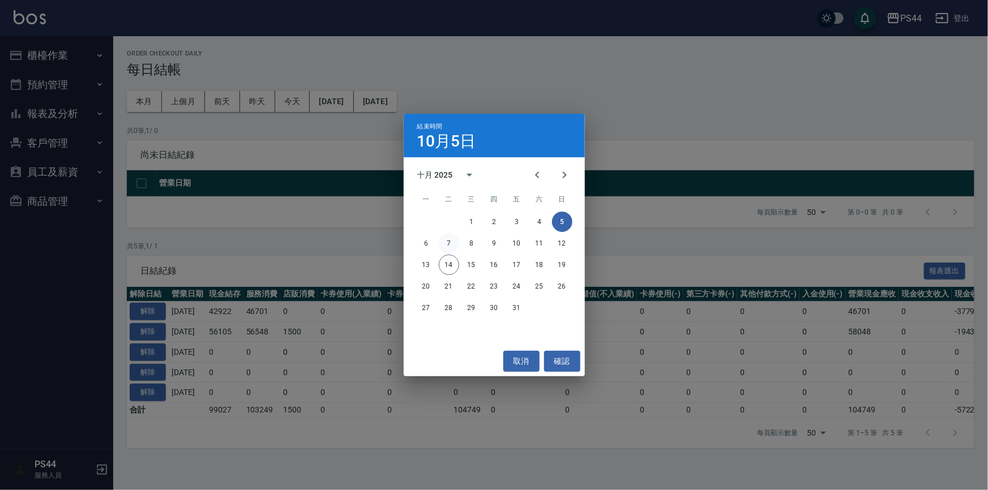
click at [440, 238] on button "7" at bounding box center [449, 243] width 20 height 20
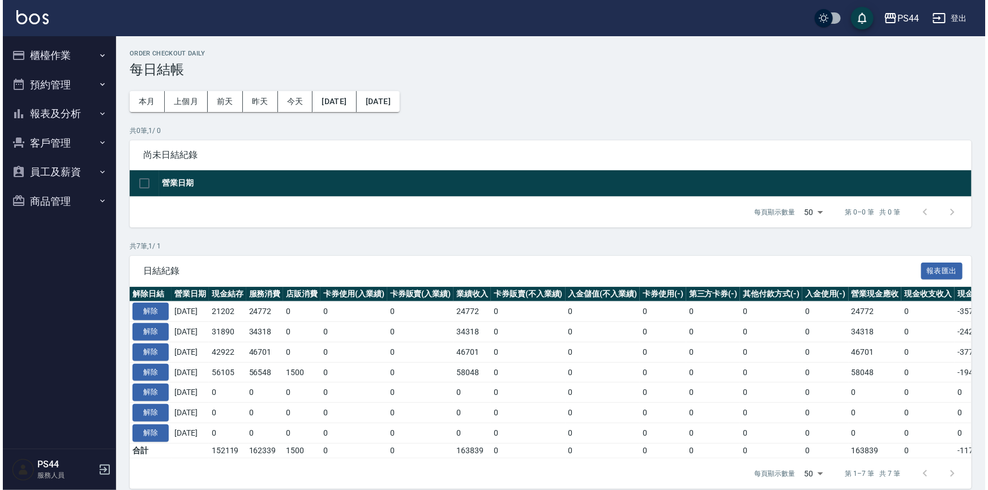
scroll to position [19, 0]
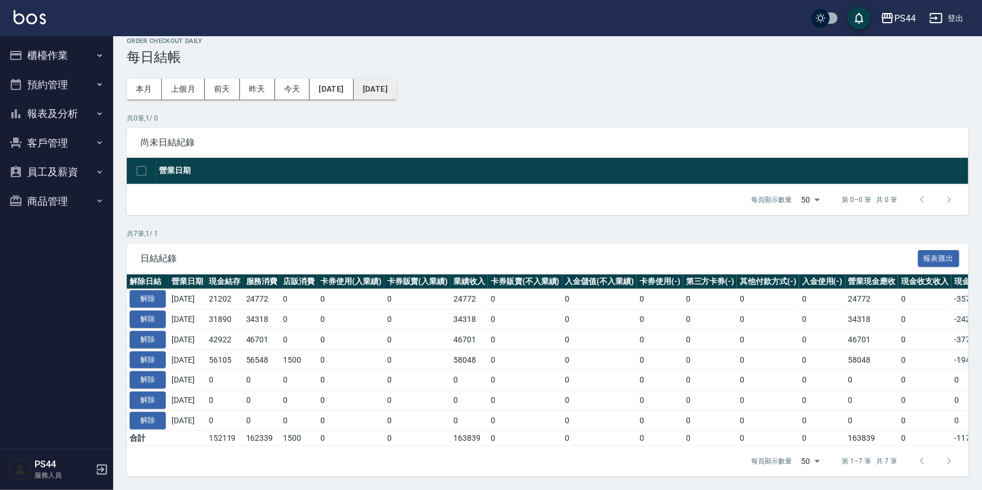
click at [397, 80] on button "[DATE]" at bounding box center [375, 89] width 43 height 21
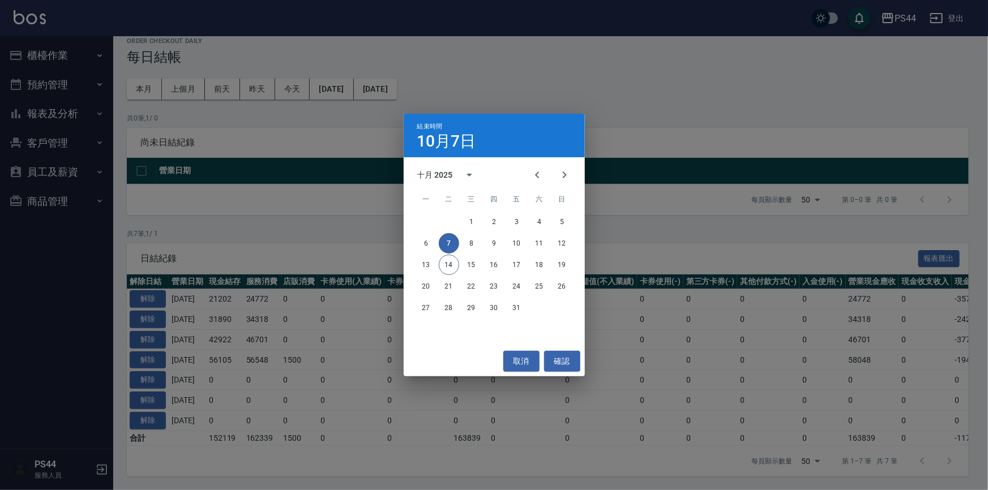
click at [345, 83] on div "結束時間 10月7日 十月 2025 一 二 三 四 五 六 日 1 2 3 4 5 6 7 8 9 10 11 12 13 14 15 16 17 18 1…" at bounding box center [494, 245] width 988 height 490
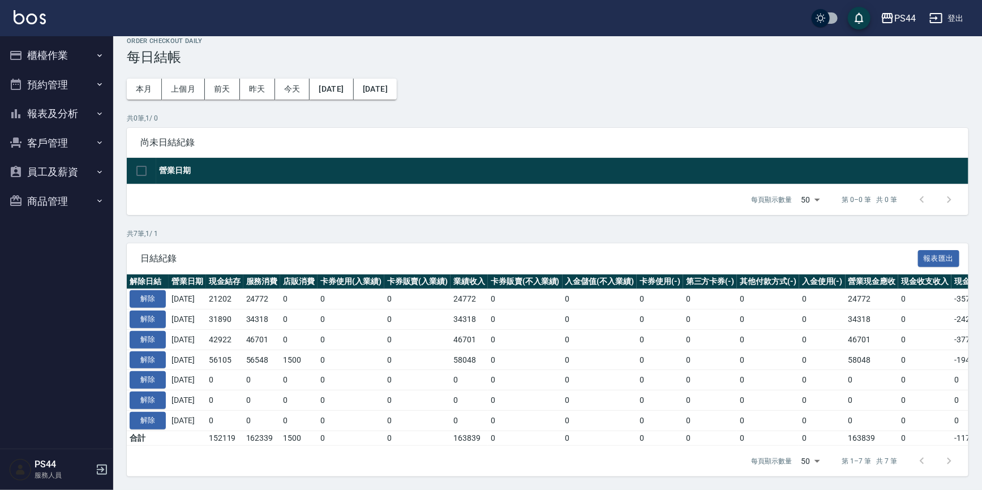
click at [345, 83] on button "[DATE]" at bounding box center [332, 89] width 44 height 21
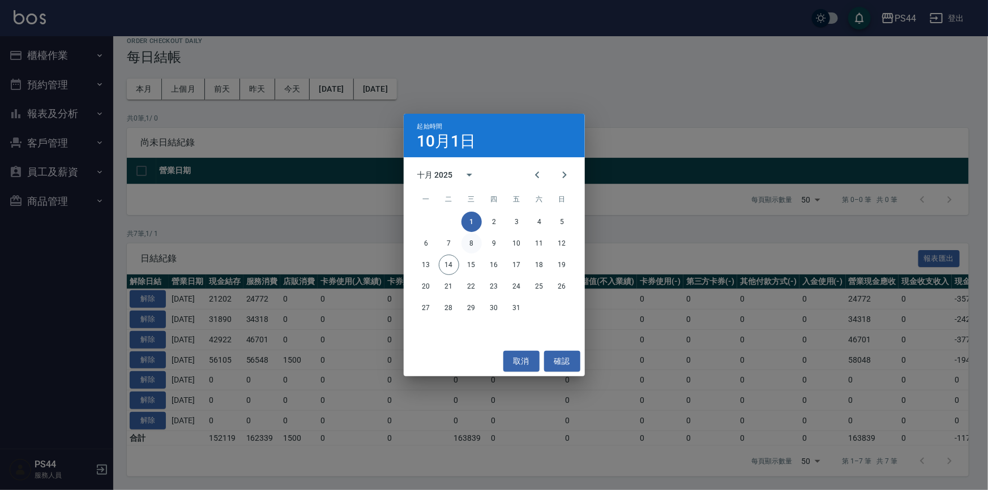
click at [475, 244] on button "8" at bounding box center [471, 243] width 20 height 20
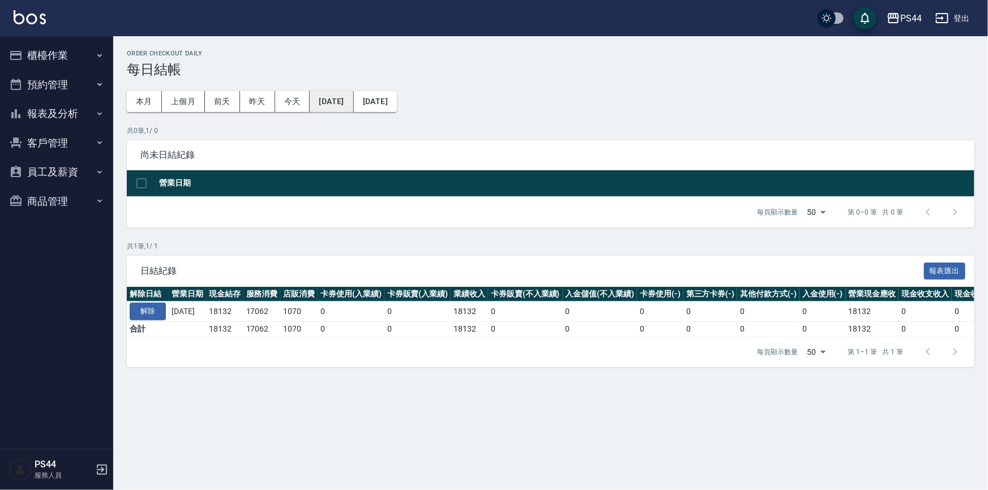
click at [348, 99] on button "[DATE]" at bounding box center [332, 101] width 44 height 21
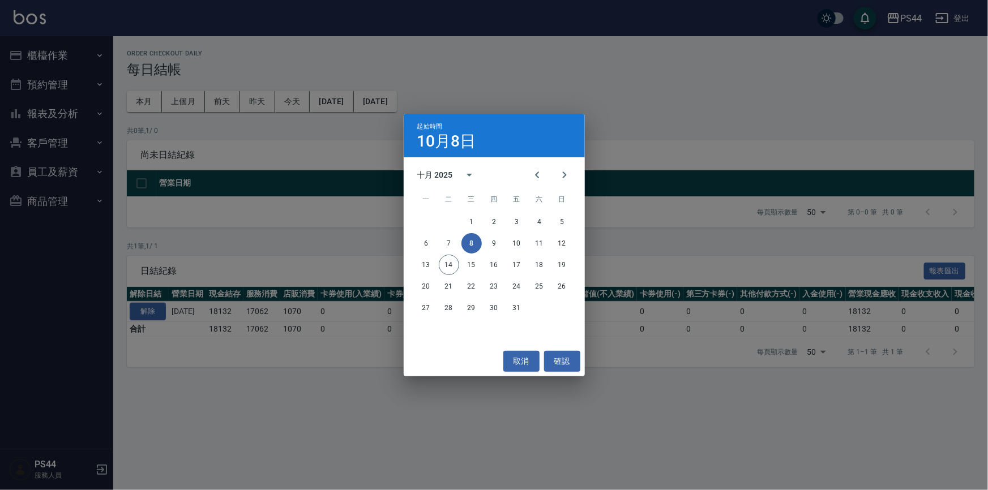
click at [404, 88] on div "起始時間 10月8日 十月 2025 一 二 三 四 五 六 日 1 2 3 4 5 6 7 8 9 10 11 12 13 14 15 16 17 18 1…" at bounding box center [494, 245] width 988 height 490
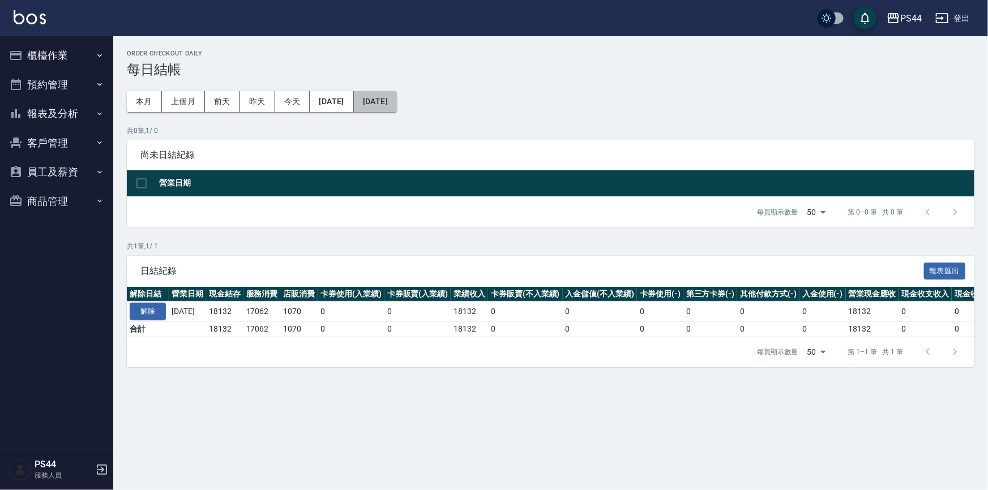
click at [397, 97] on button "[DATE]" at bounding box center [375, 101] width 43 height 21
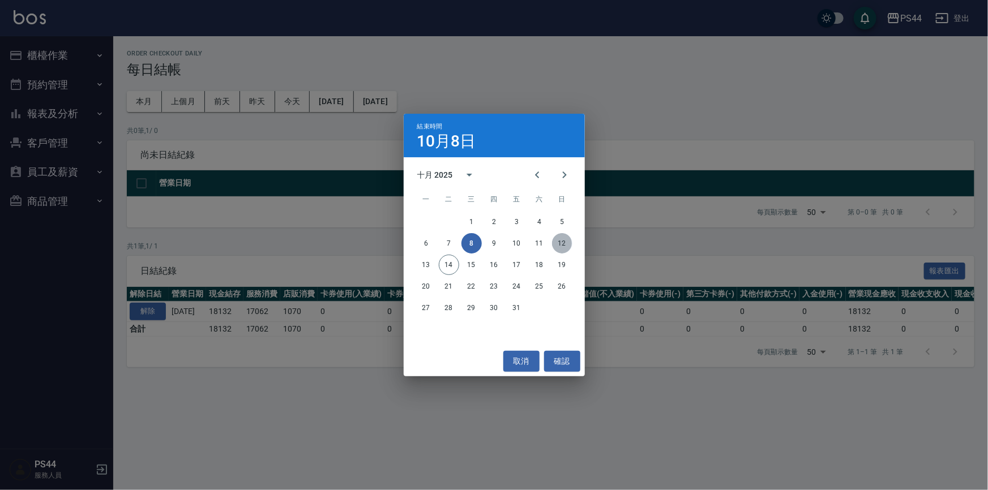
click at [561, 240] on button "12" at bounding box center [562, 243] width 20 height 20
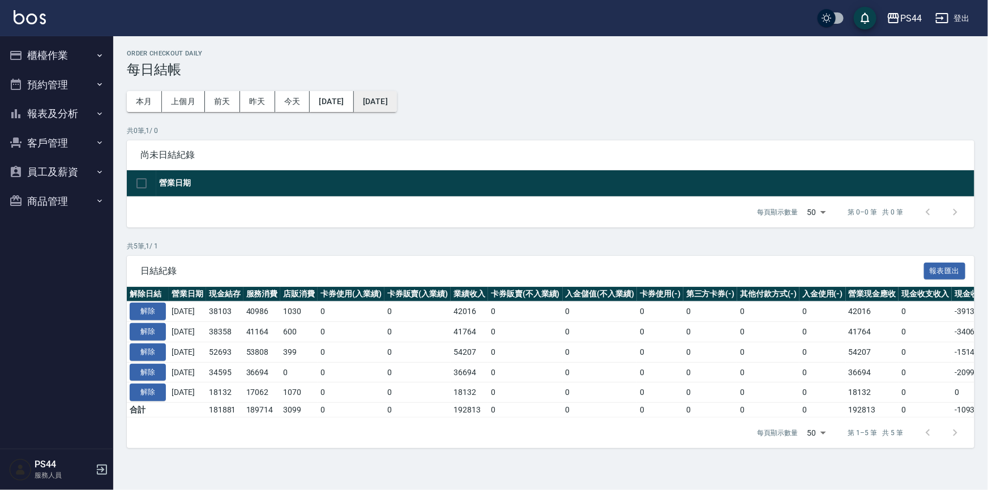
click at [397, 109] on button "[DATE]" at bounding box center [375, 101] width 43 height 21
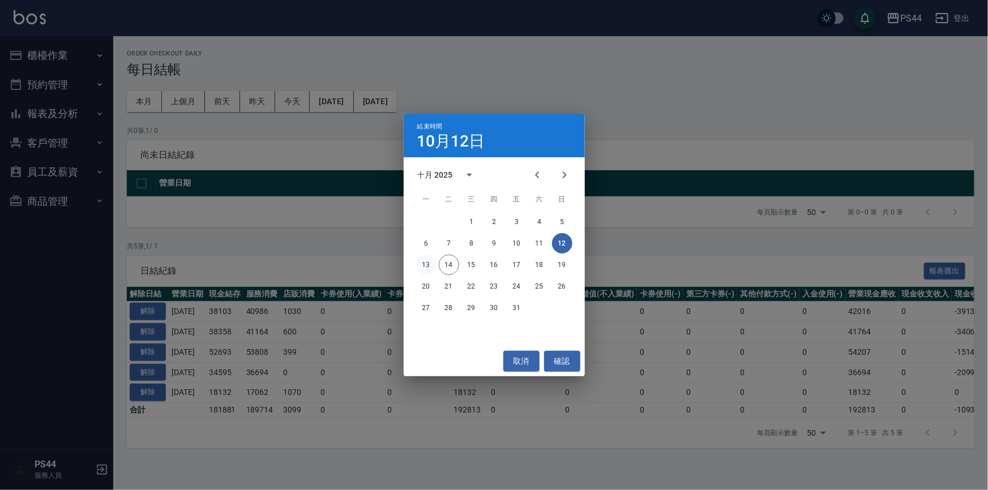
click at [434, 266] on button "13" at bounding box center [426, 265] width 20 height 20
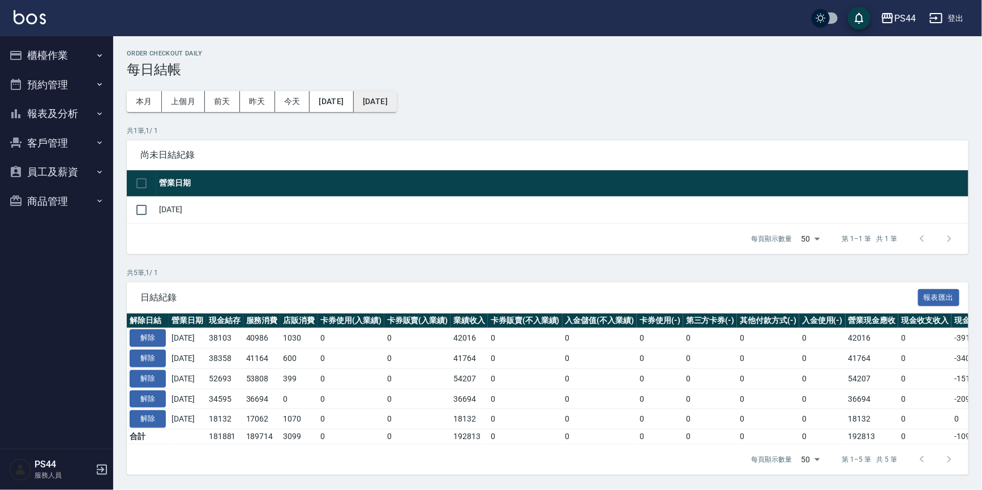
click at [397, 101] on button "[DATE]" at bounding box center [375, 101] width 43 height 21
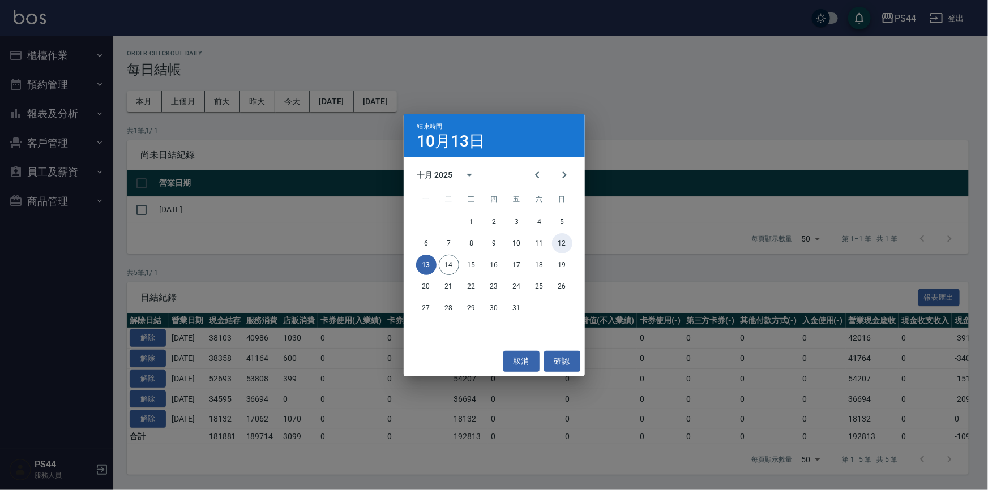
click at [561, 237] on button "12" at bounding box center [562, 243] width 20 height 20
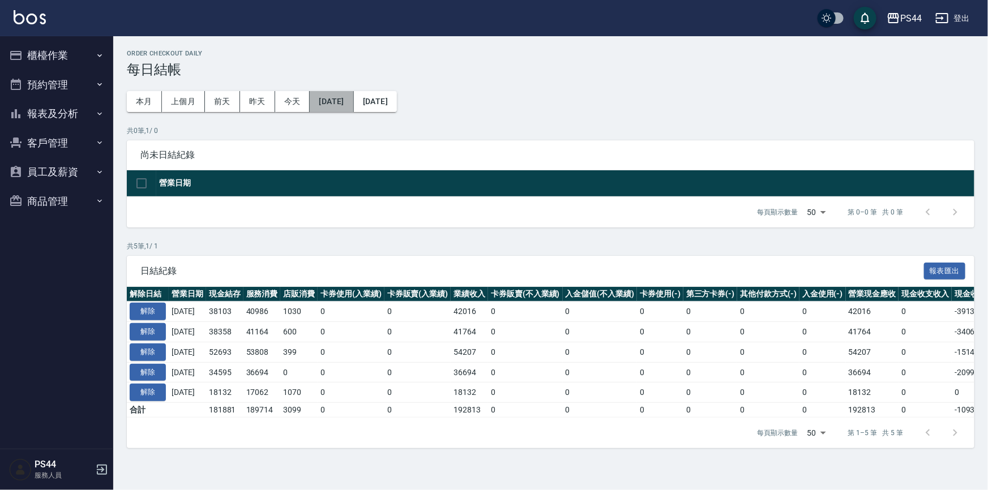
click at [353, 96] on button "[DATE]" at bounding box center [332, 101] width 44 height 21
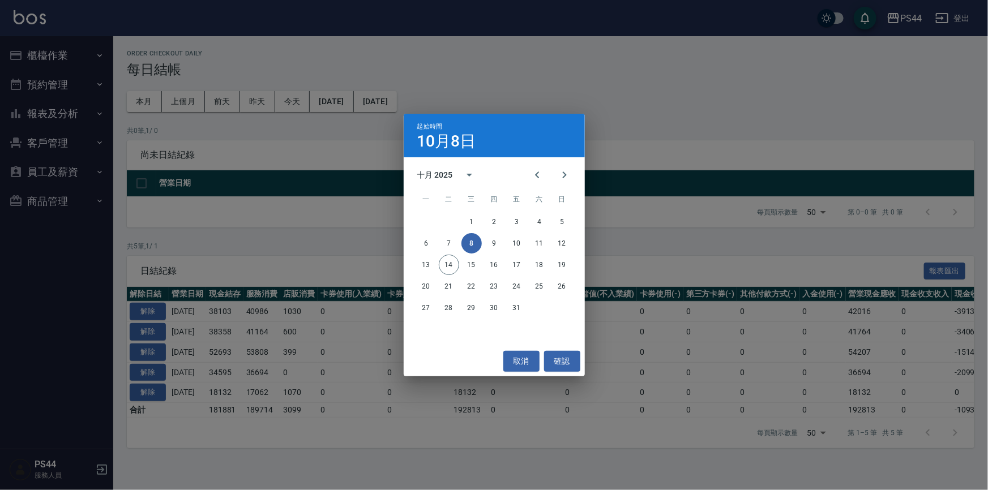
click at [446, 80] on div "起始時間 10月8日 十月 2025 一 二 三 四 五 六 日 1 2 3 4 5 6 7 8 9 10 11 12 13 14 15 16 17 18 1…" at bounding box center [494, 245] width 988 height 490
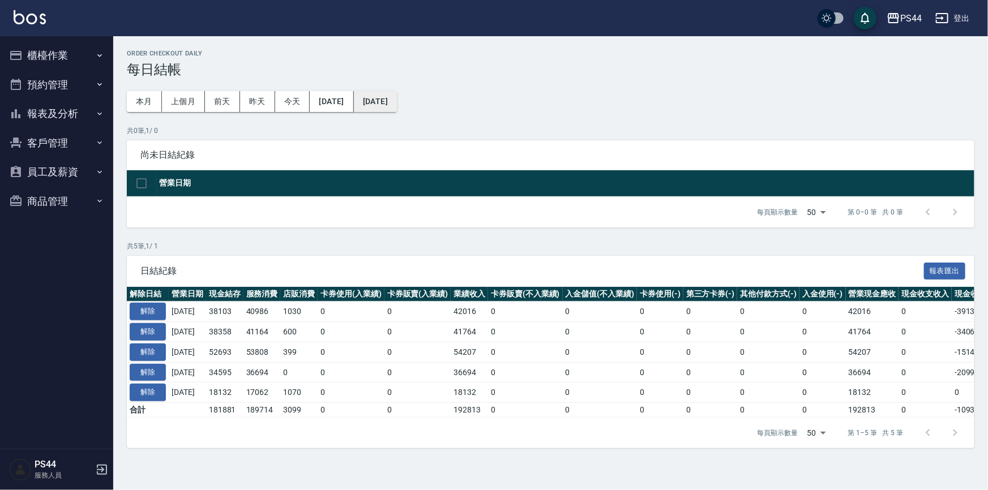
click at [397, 106] on button "[DATE]" at bounding box center [375, 101] width 43 height 21
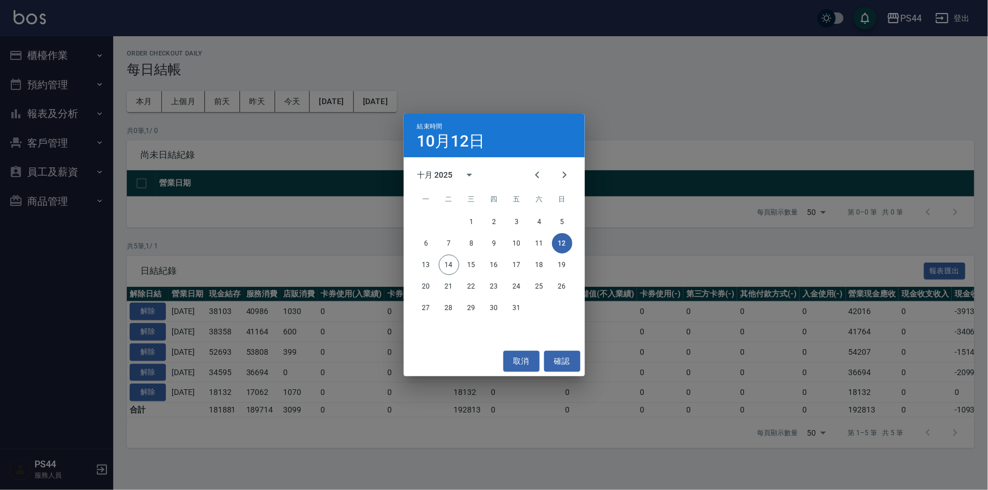
click at [589, 91] on div "結束時間 10月12日 十月 2025 一 二 三 四 五 六 日 1 2 3 4 5 6 7 8 9 10 11 12 13 14 15 16 17 18 …" at bounding box center [494, 245] width 988 height 490
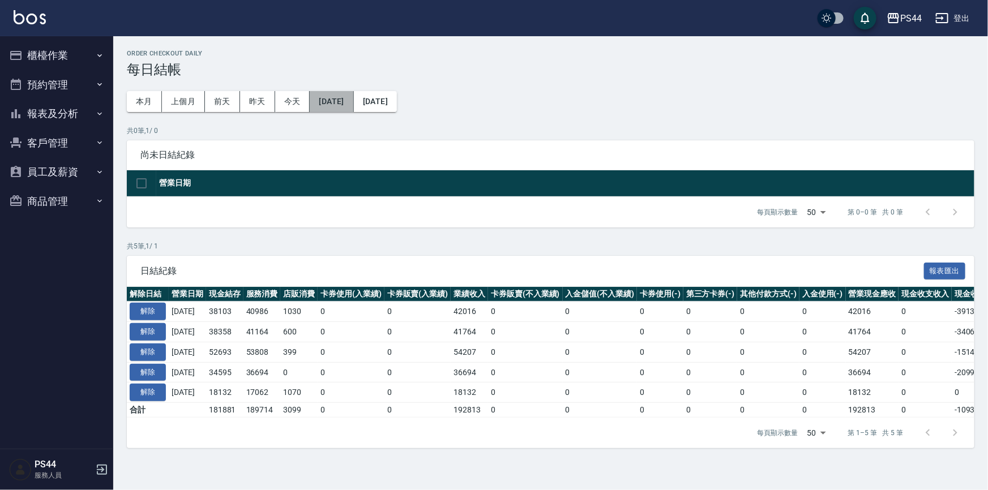
click at [338, 101] on button "[DATE]" at bounding box center [332, 101] width 44 height 21
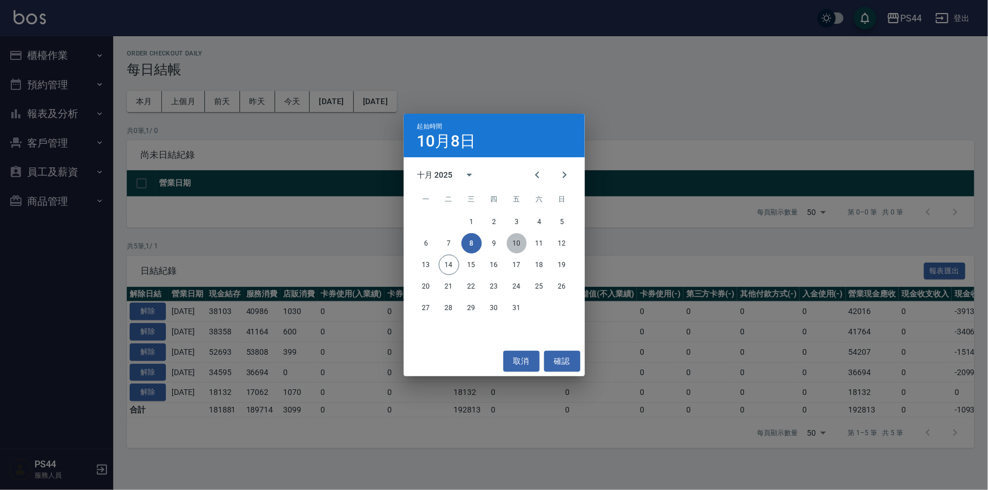
click at [520, 243] on button "10" at bounding box center [516, 243] width 20 height 20
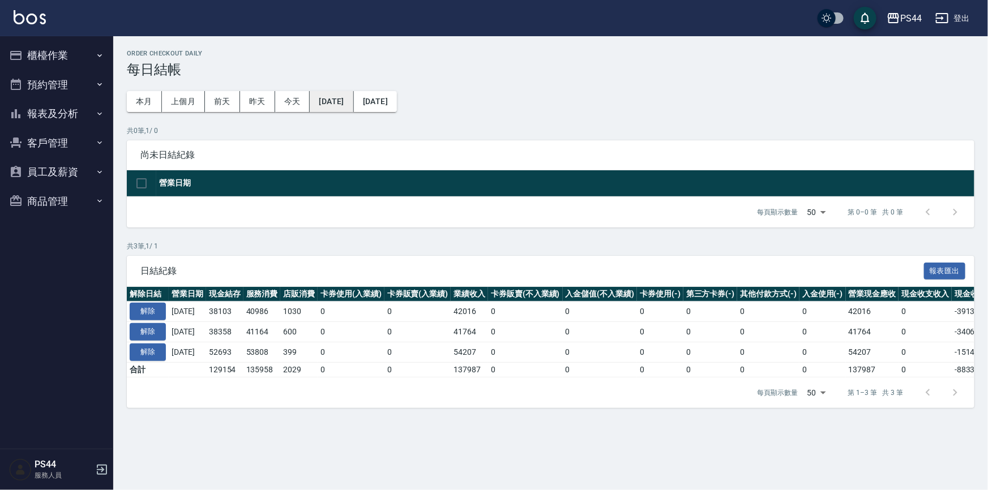
click at [353, 110] on button "[DATE]" at bounding box center [332, 101] width 44 height 21
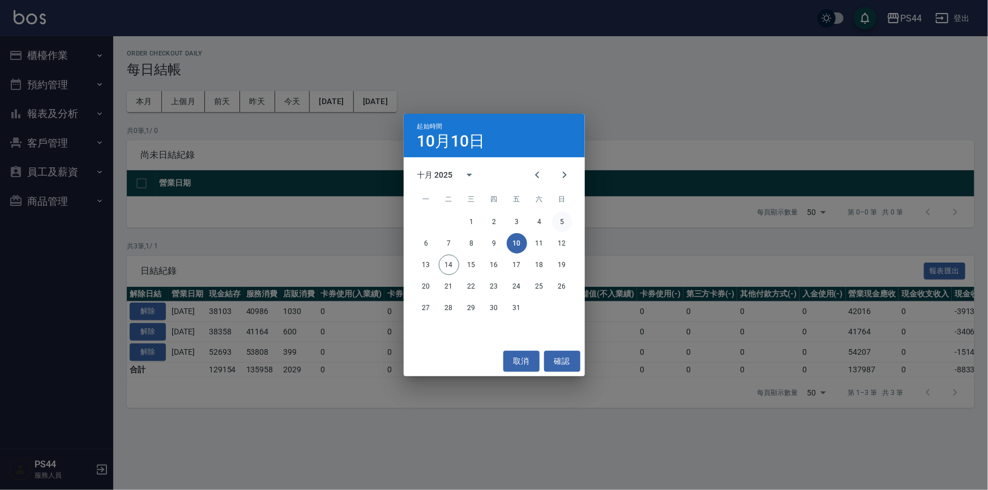
click at [565, 227] on button "5" at bounding box center [562, 222] width 20 height 20
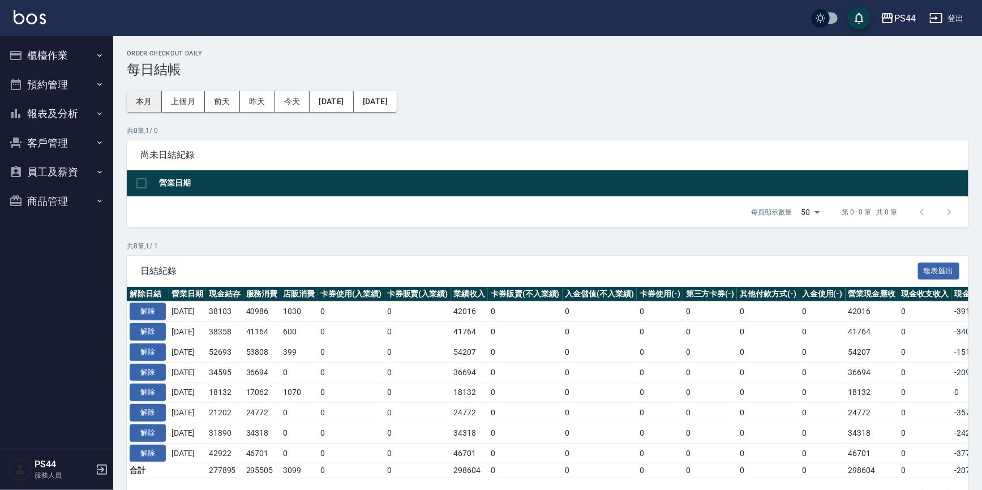
click at [141, 105] on button "本月" at bounding box center [144, 101] width 35 height 21
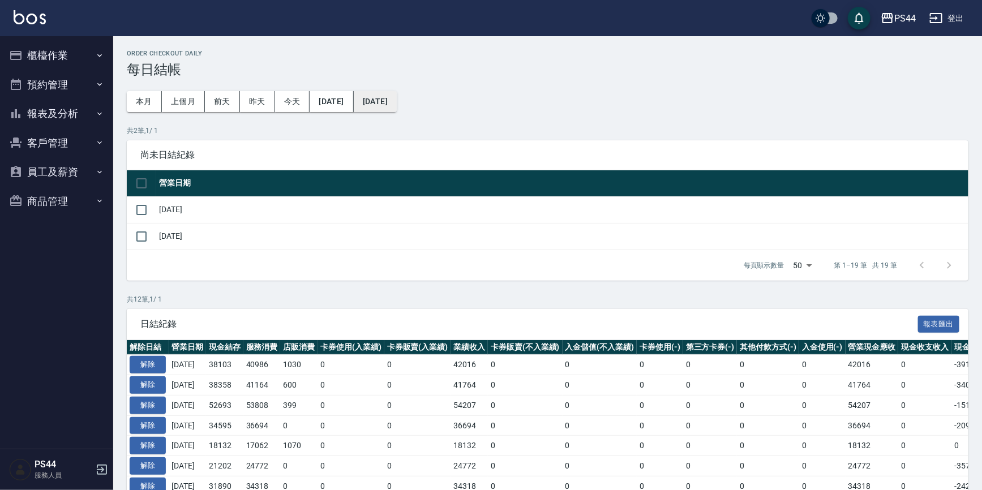
click at [397, 96] on button "[DATE]" at bounding box center [375, 101] width 43 height 21
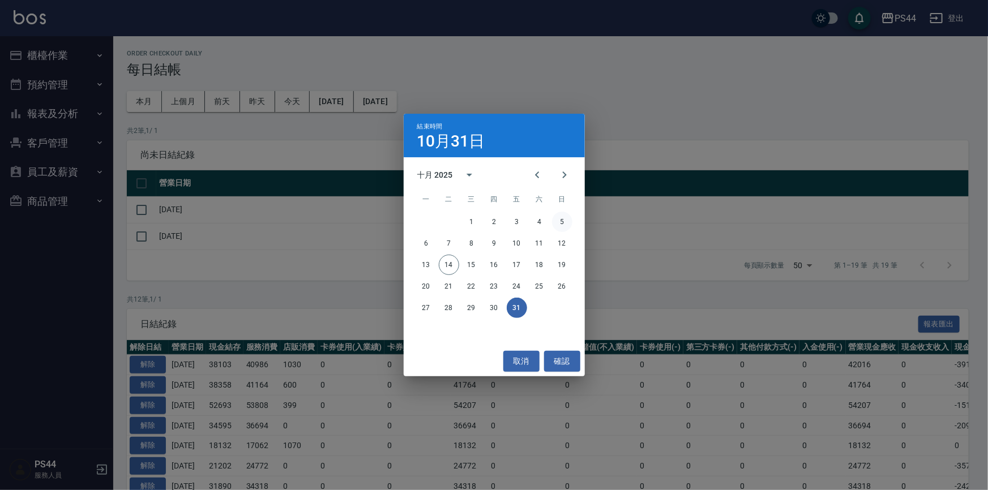
click at [563, 221] on button "5" at bounding box center [562, 222] width 20 height 20
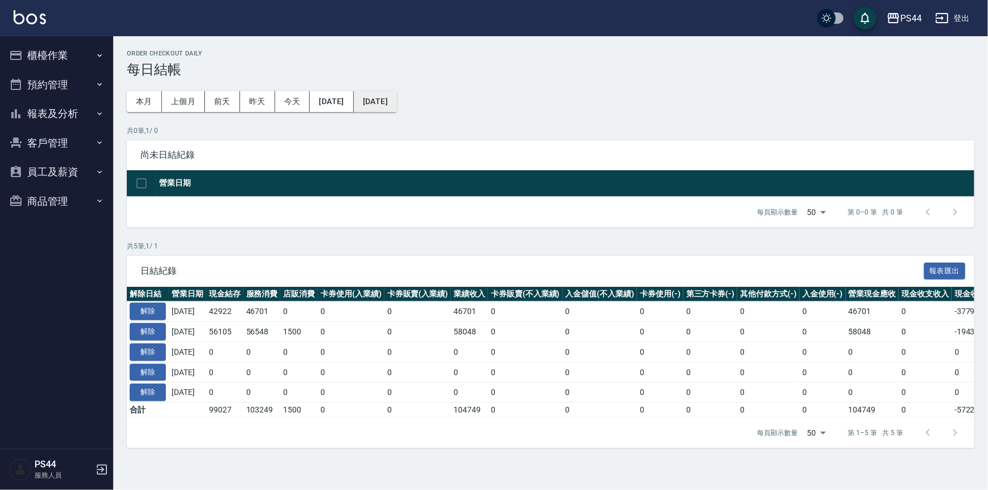
click at [397, 105] on button "[DATE]" at bounding box center [375, 101] width 43 height 21
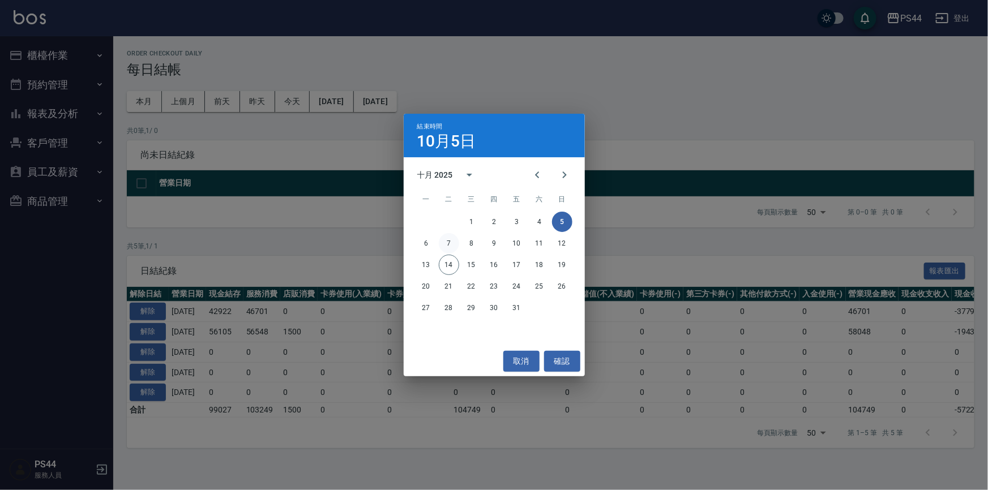
click at [450, 244] on button "7" at bounding box center [449, 243] width 20 height 20
